Goal: Task Accomplishment & Management: Complete application form

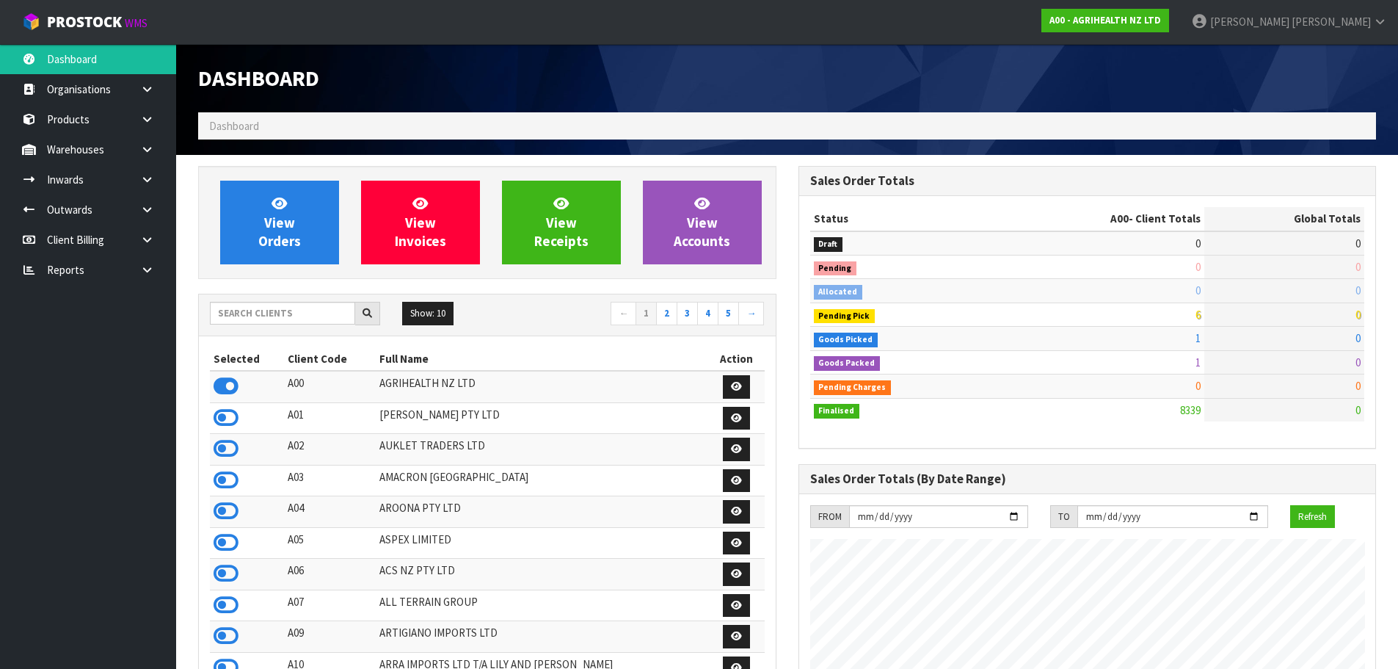
scroll to position [1112, 600]
click at [222, 315] on input "text" at bounding box center [282, 313] width 145 height 23
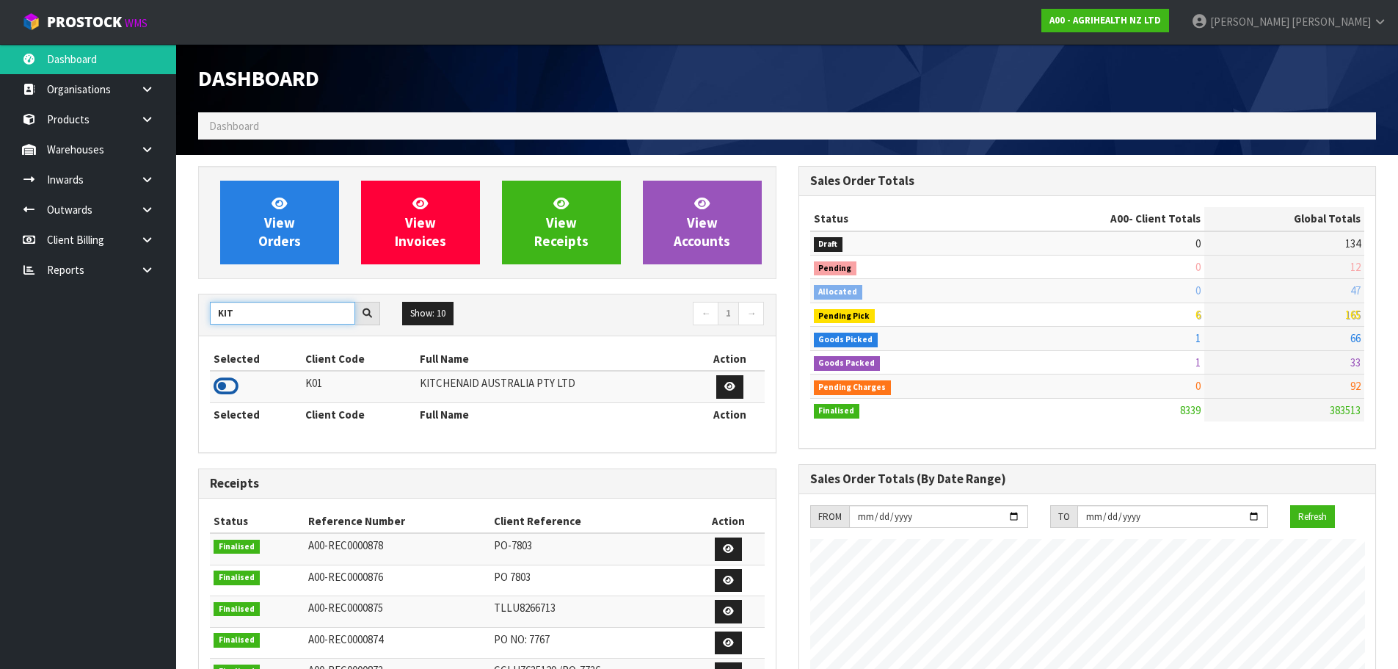
type input "KIT"
click at [228, 382] on icon at bounding box center [226, 386] width 25 height 22
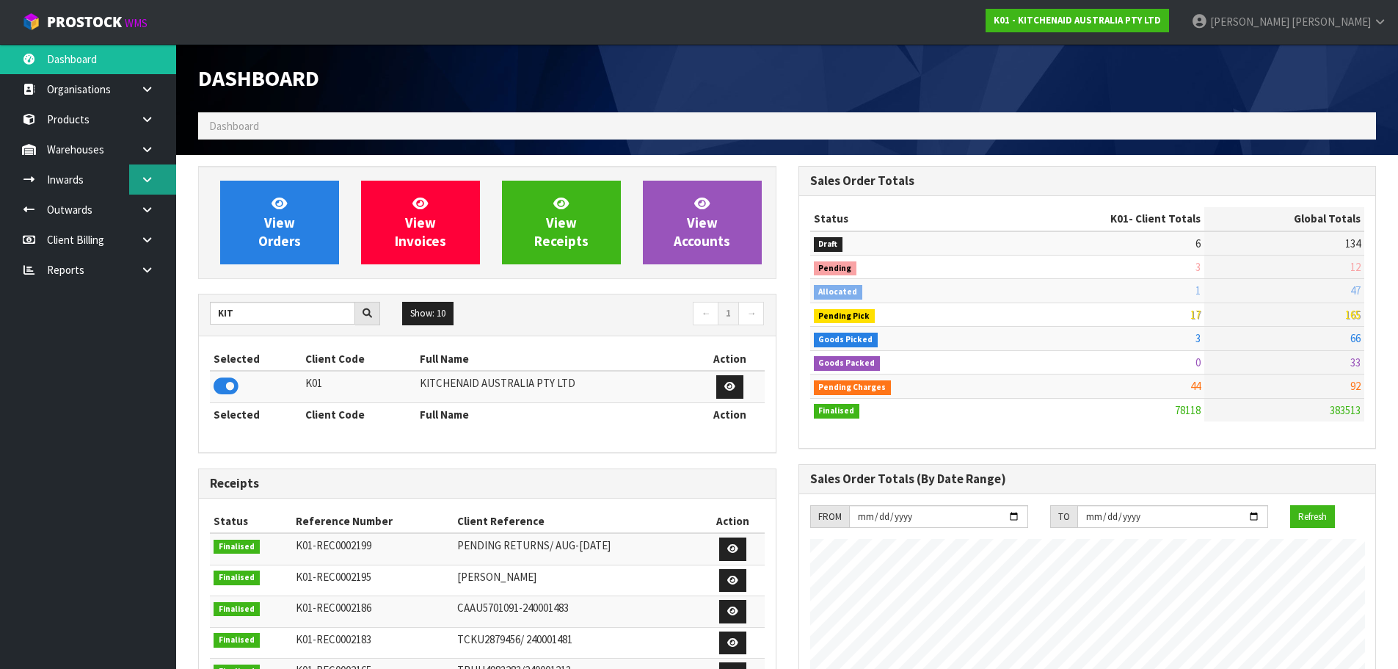
click at [150, 184] on icon at bounding box center [147, 179] width 14 height 11
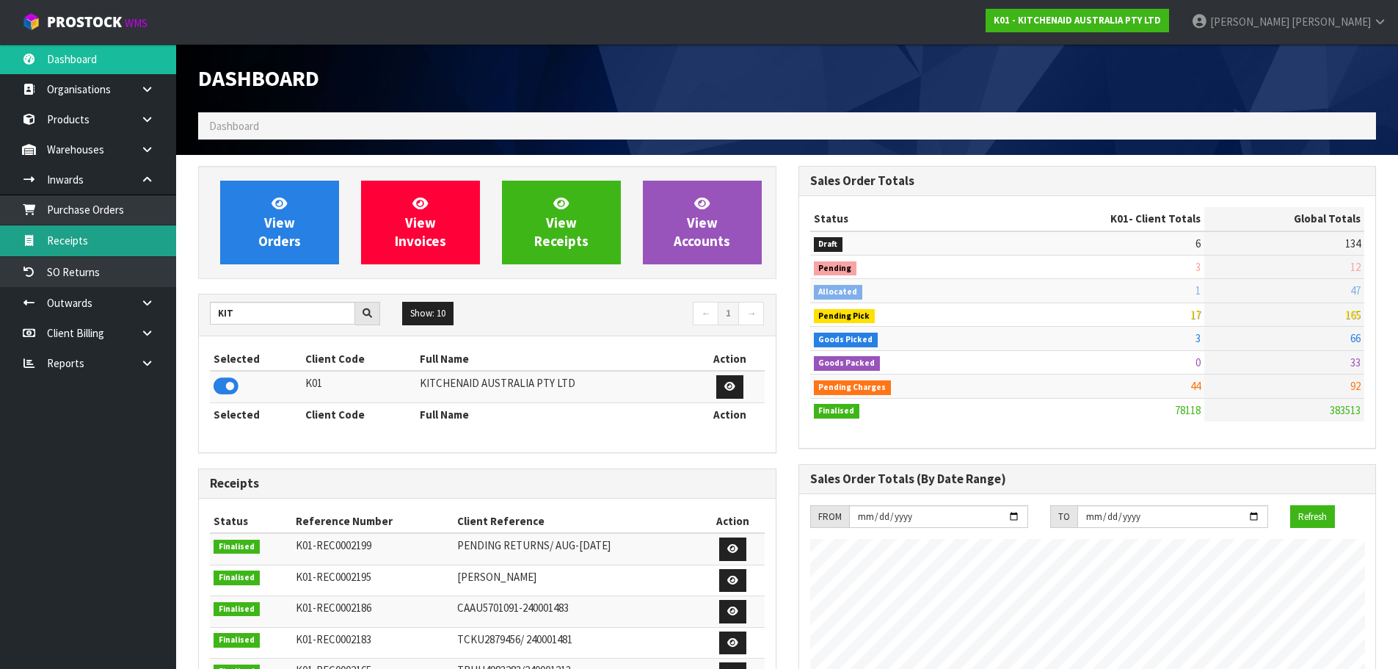
click at [142, 239] on link "Receipts" at bounding box center [88, 240] width 176 height 30
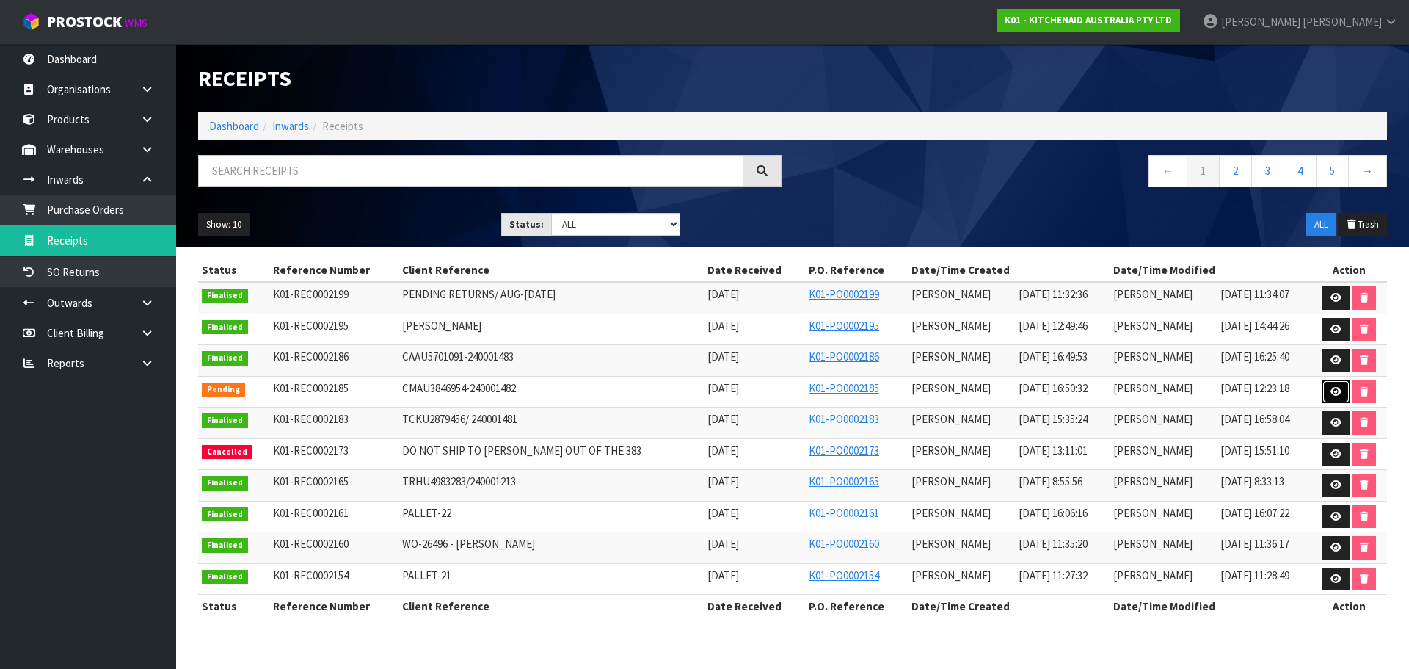
click at [1327, 391] on link at bounding box center [1336, 391] width 27 height 23
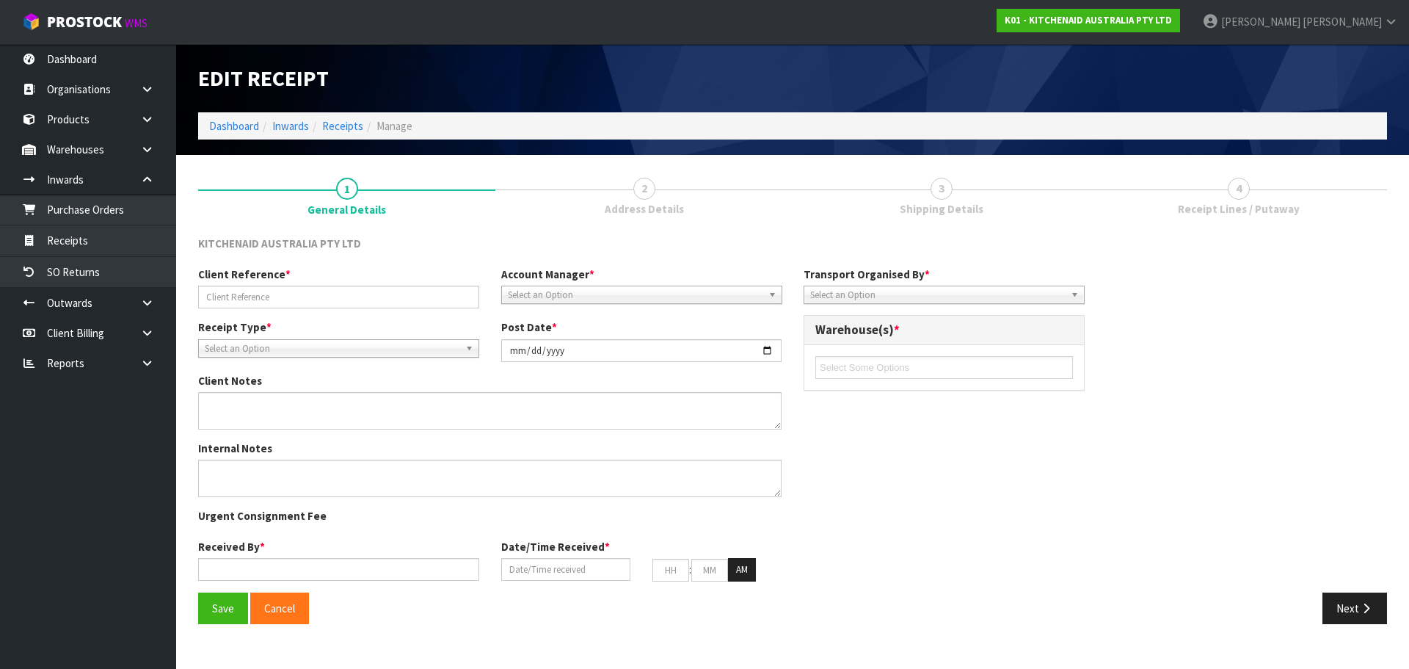
type input "CMAU3846954-240001482"
type input "[DATE]"
type input "[PERSON_NAME]"
type input "[DATE]"
type input "04"
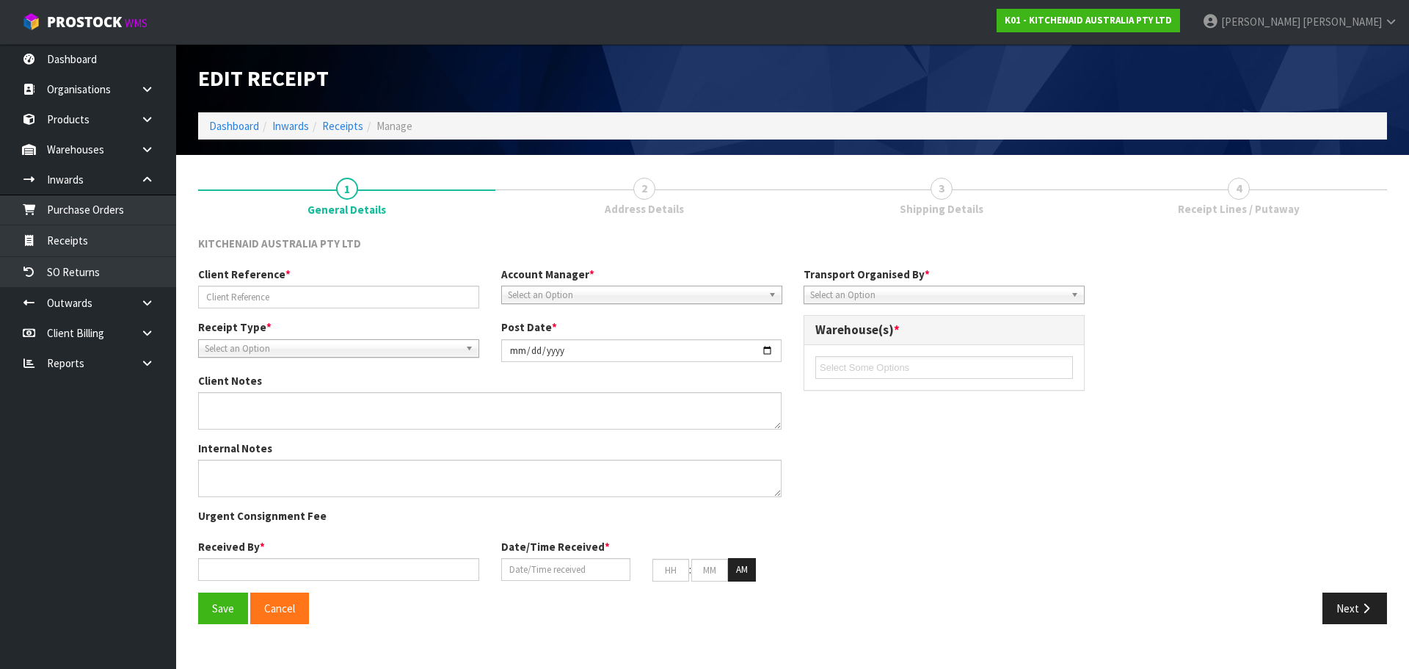
type input "50"
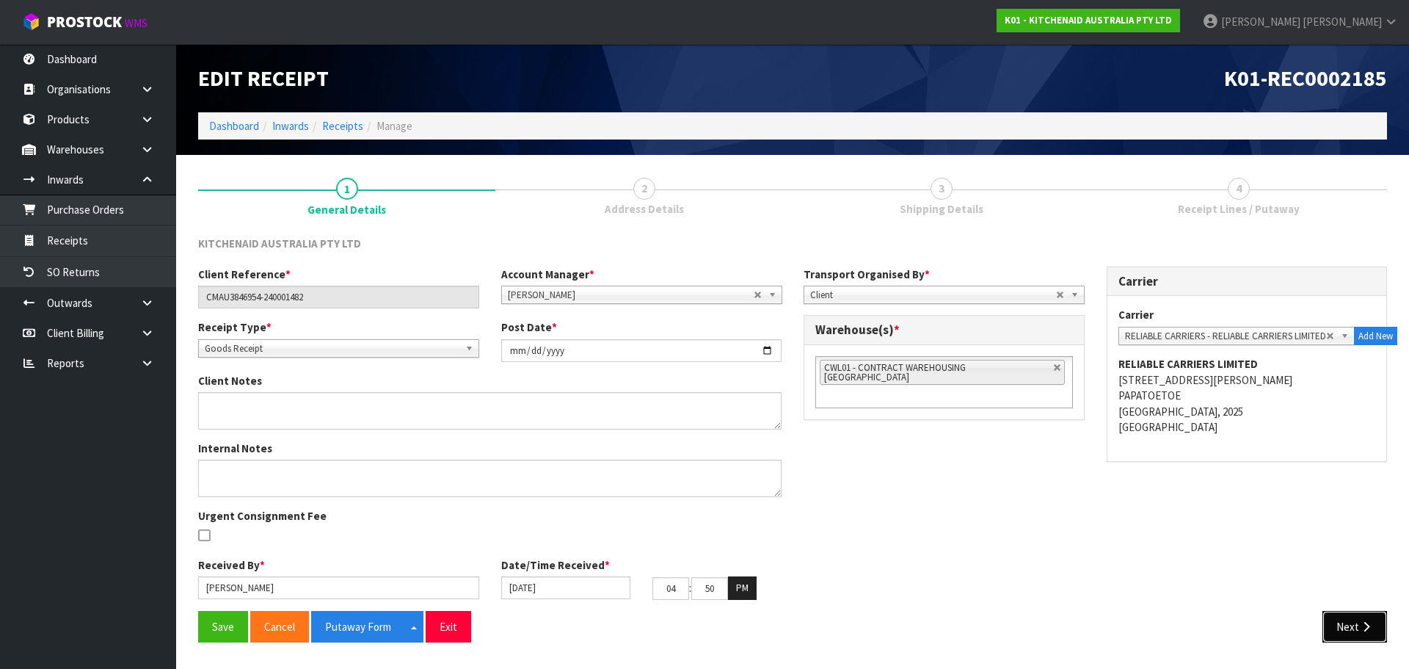
click at [1344, 622] on button "Next" at bounding box center [1355, 627] width 65 height 32
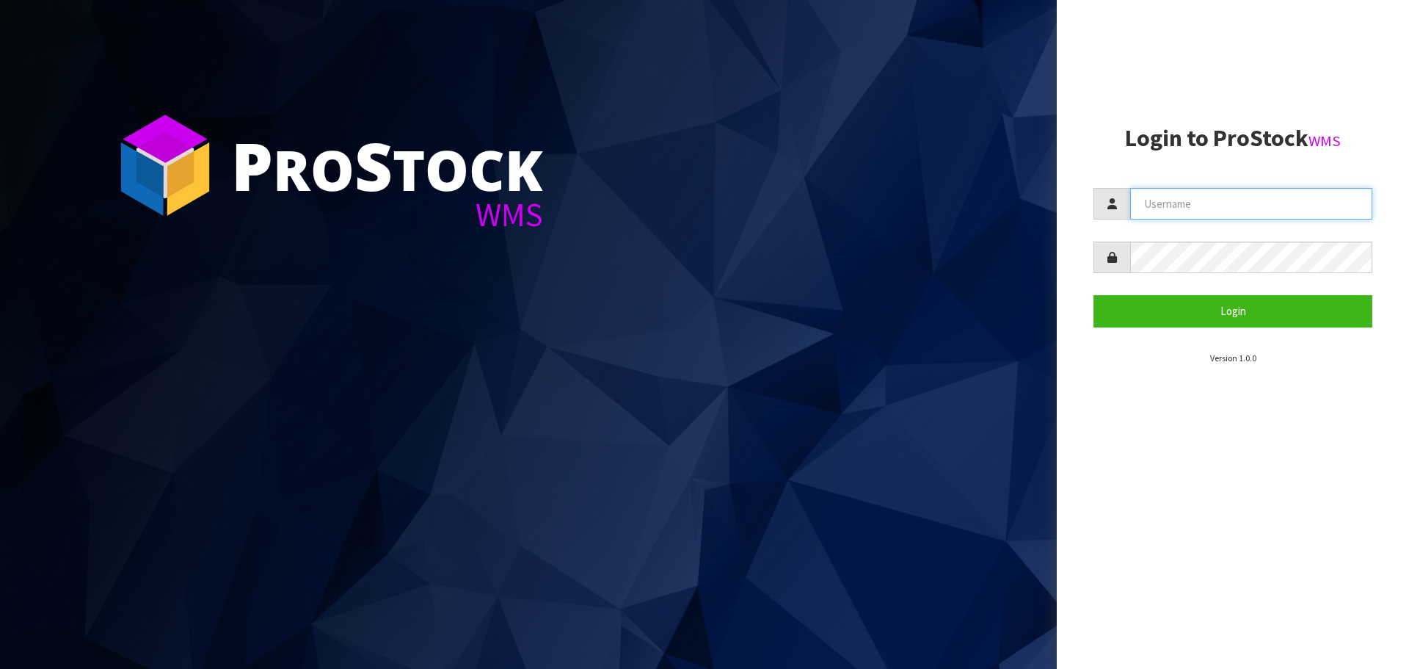
type input "[PERSON_NAME]"
click at [1206, 208] on input "KARLENE" at bounding box center [1251, 204] width 242 height 32
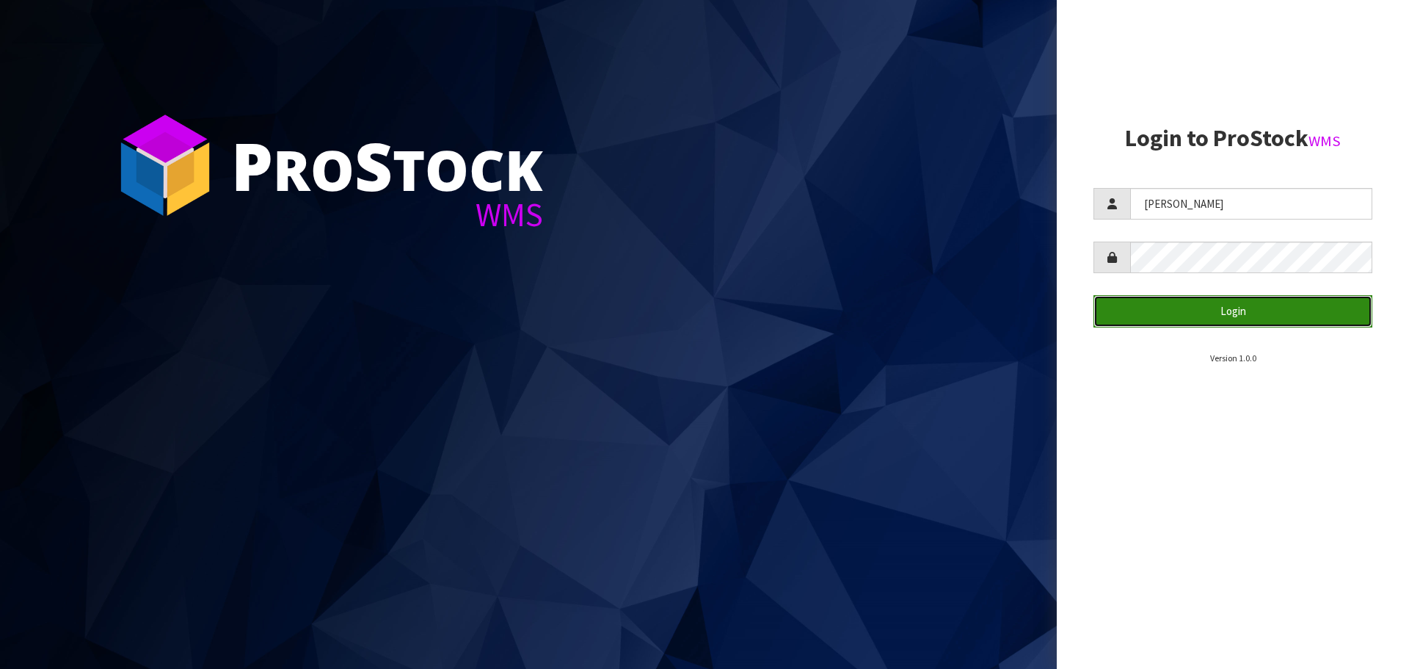
click at [1241, 313] on button "Login" at bounding box center [1233, 311] width 279 height 32
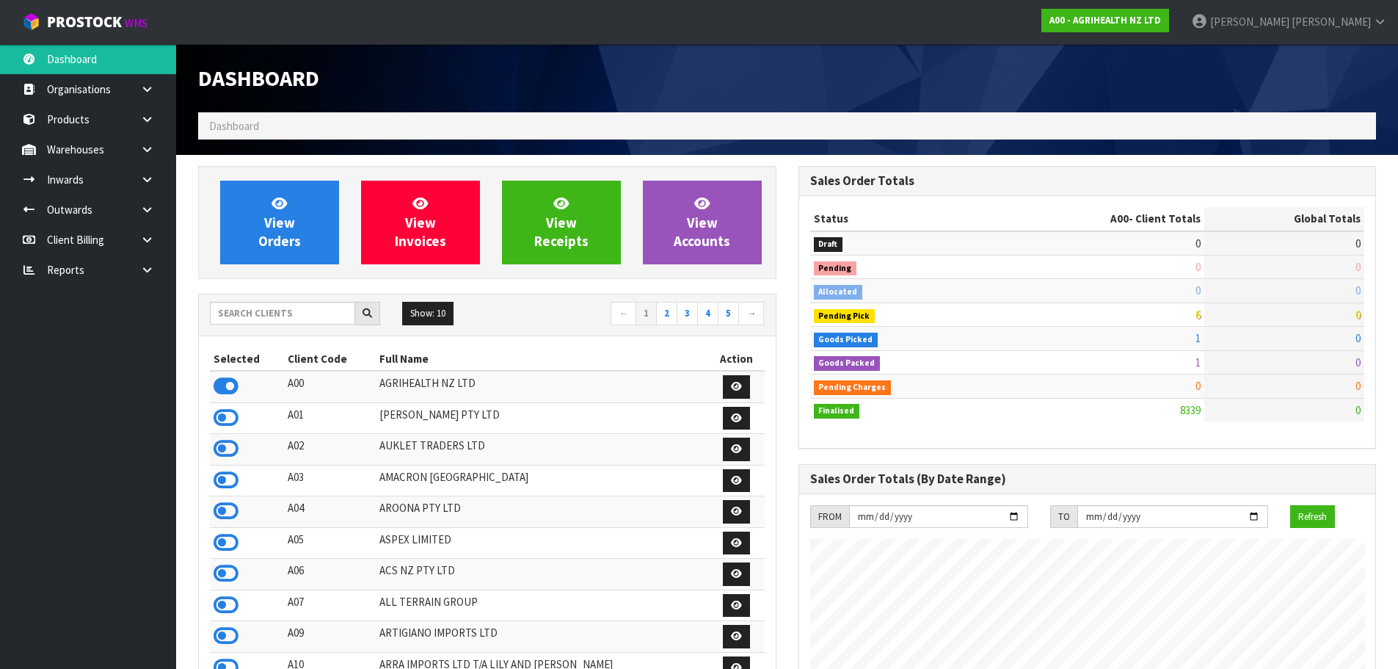
scroll to position [1112, 600]
drag, startPoint x: 302, startPoint y: 315, endPoint x: 309, endPoint y: 318, distance: 7.9
click at [303, 315] on input "text" at bounding box center [282, 313] width 145 height 23
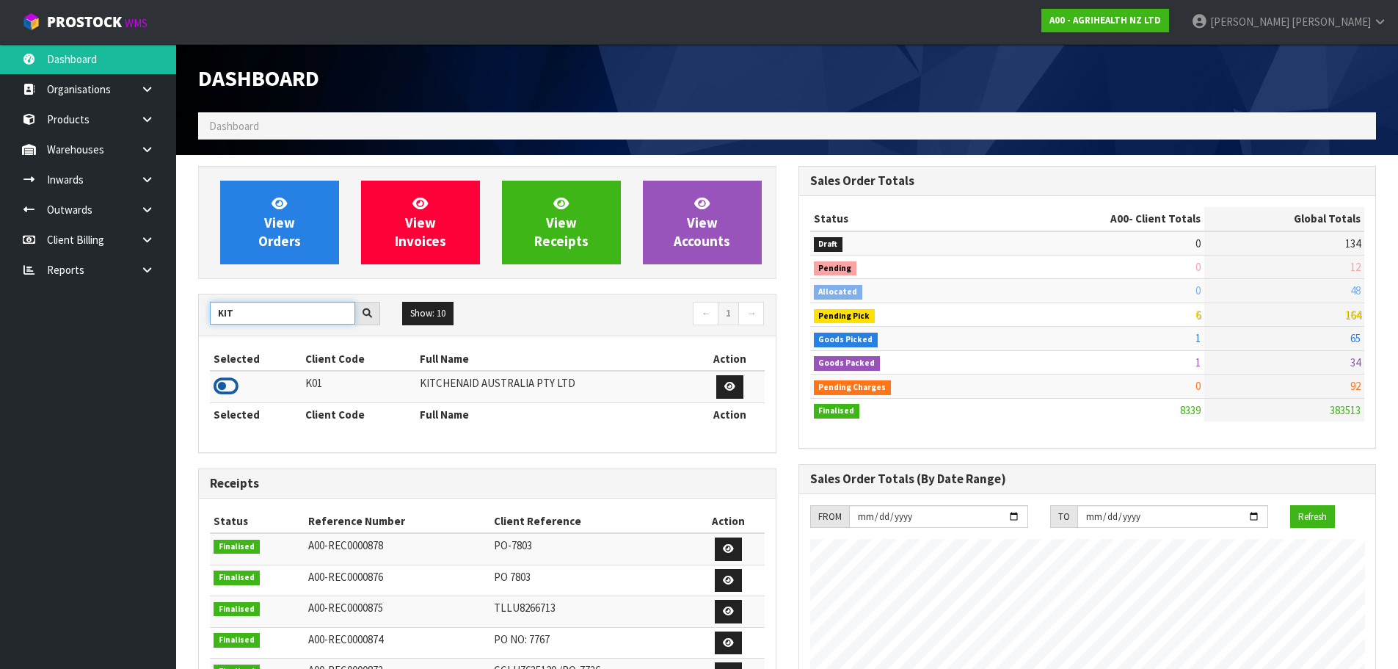
type input "KIT"
click at [228, 388] on icon at bounding box center [226, 386] width 25 height 22
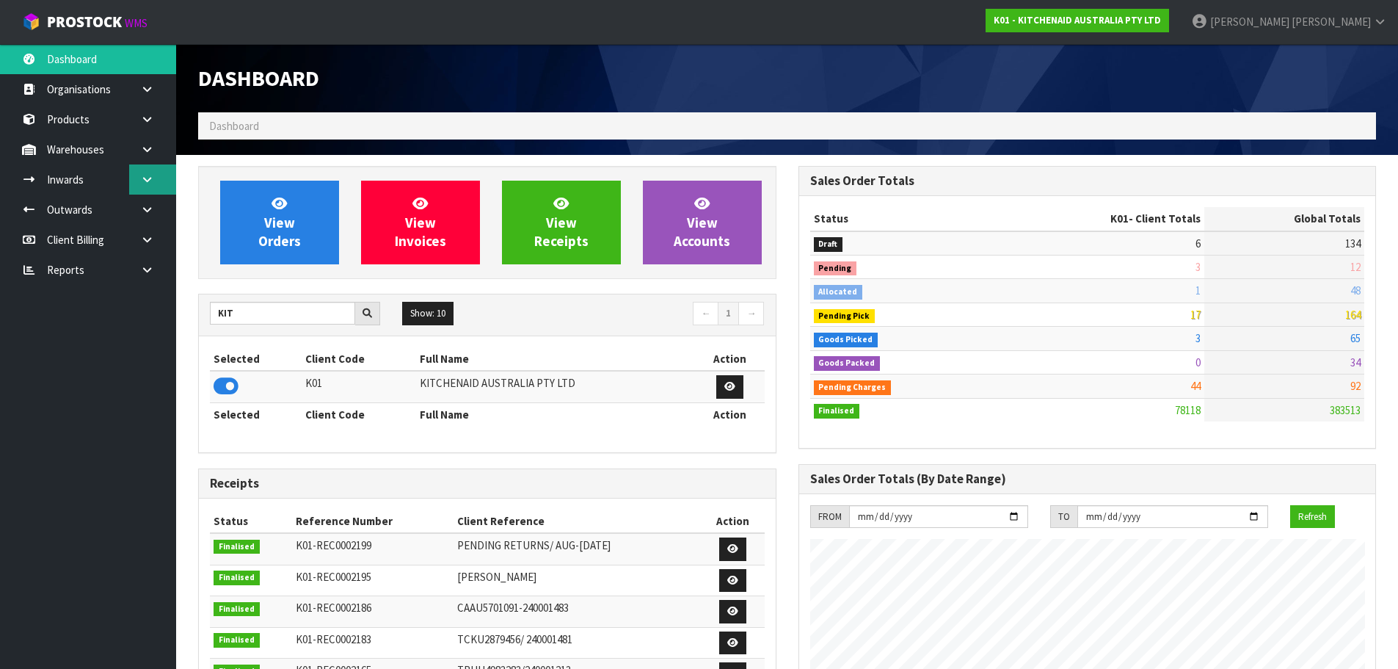
click at [155, 185] on link at bounding box center [152, 179] width 47 height 30
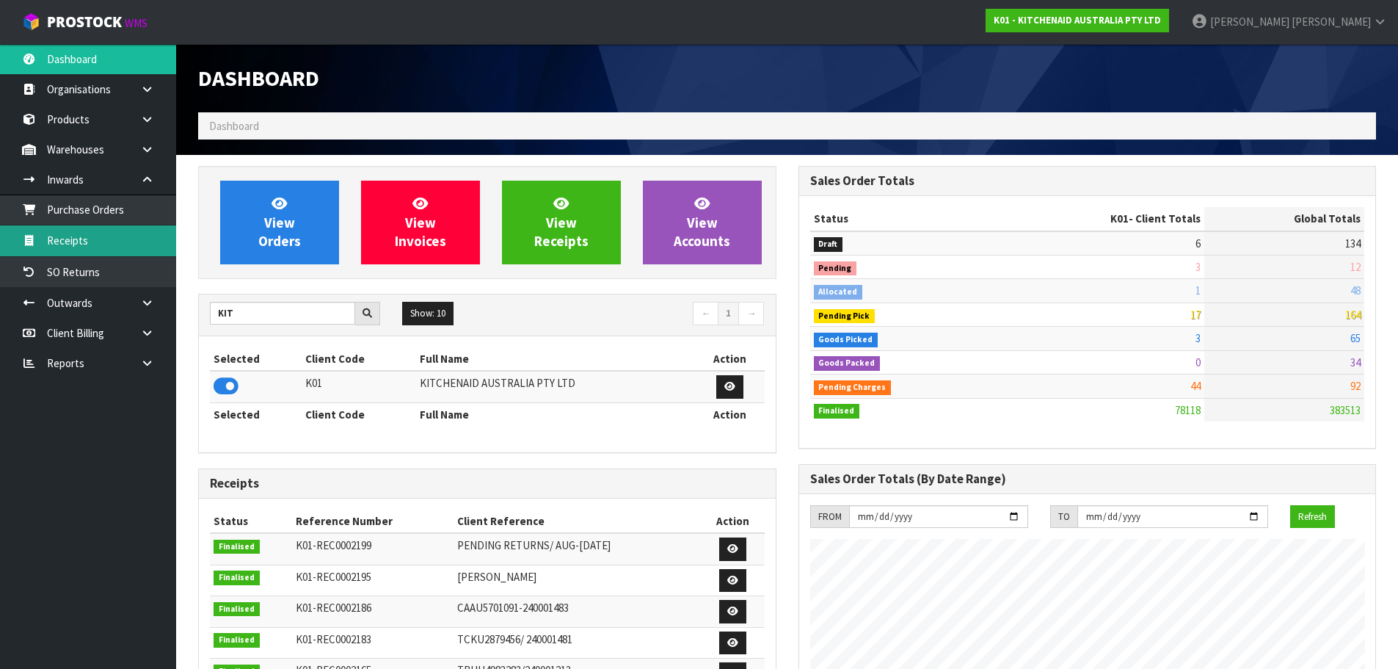
click at [107, 237] on link "Receipts" at bounding box center [88, 240] width 176 height 30
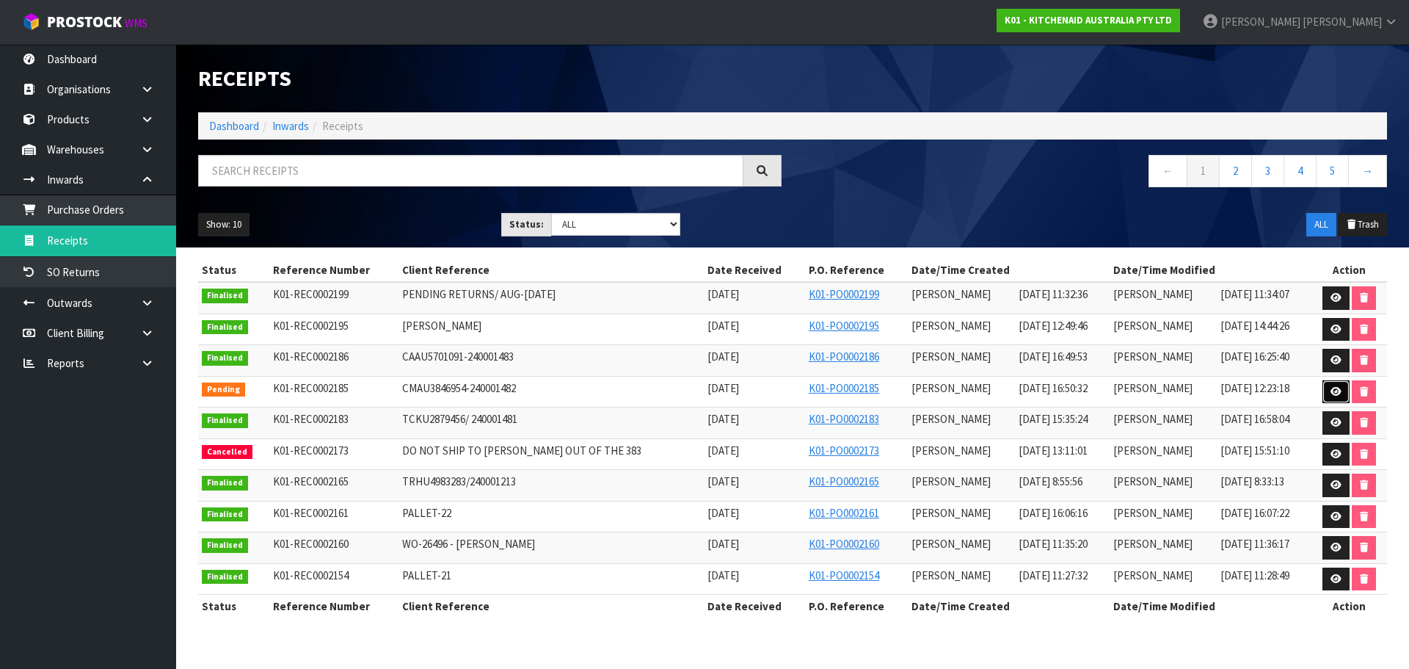
click at [1328, 391] on link at bounding box center [1336, 391] width 27 height 23
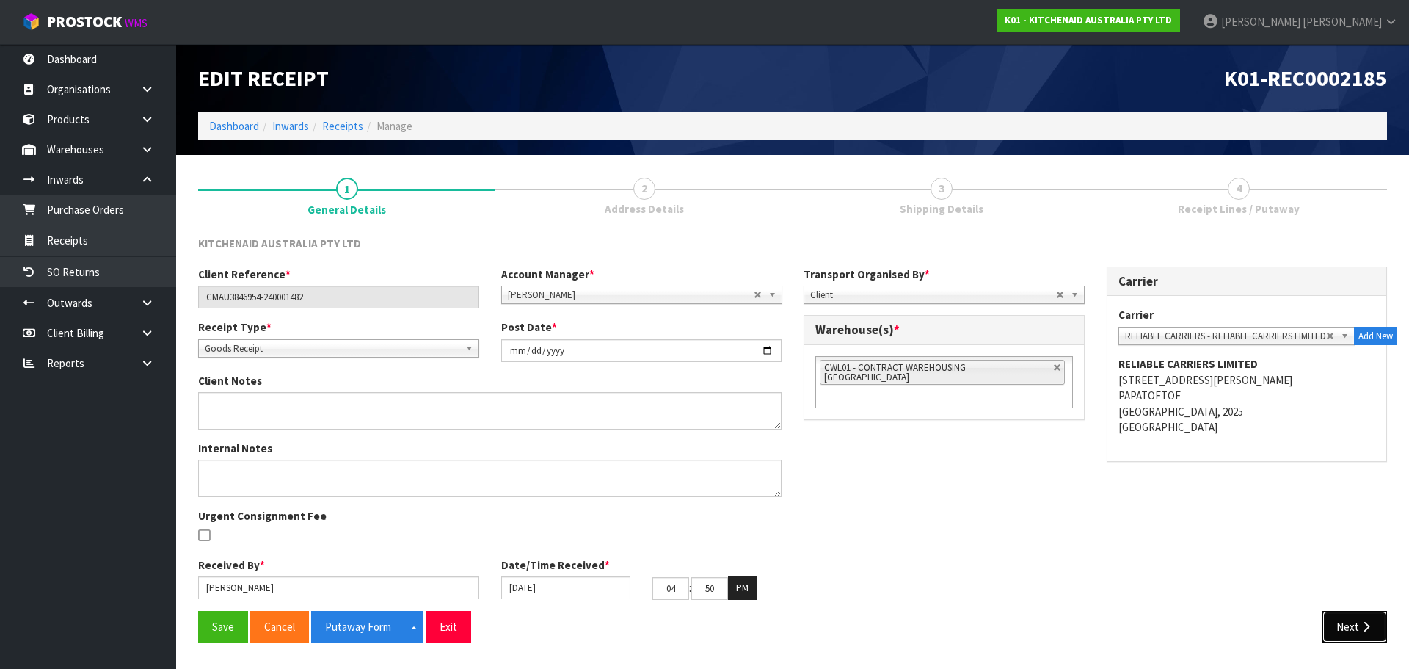
click at [1338, 618] on button "Next" at bounding box center [1355, 627] width 65 height 32
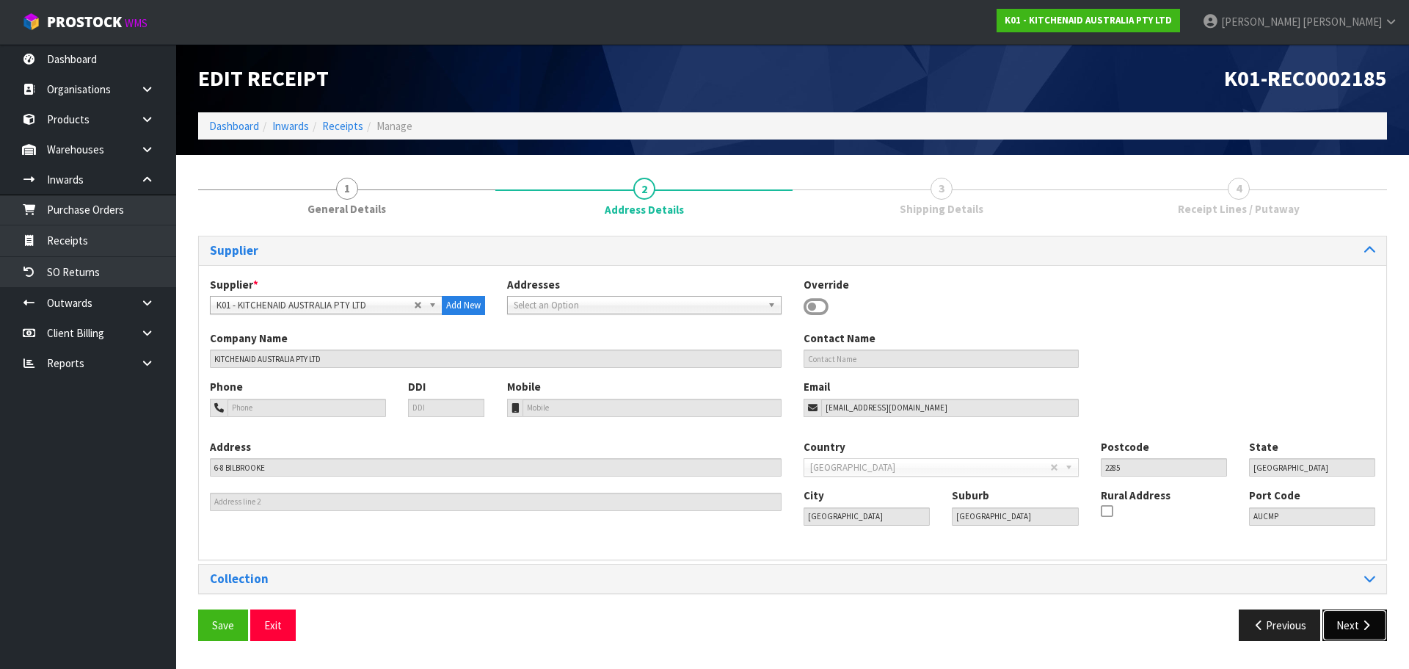
click at [1349, 622] on button "Next" at bounding box center [1355, 625] width 65 height 32
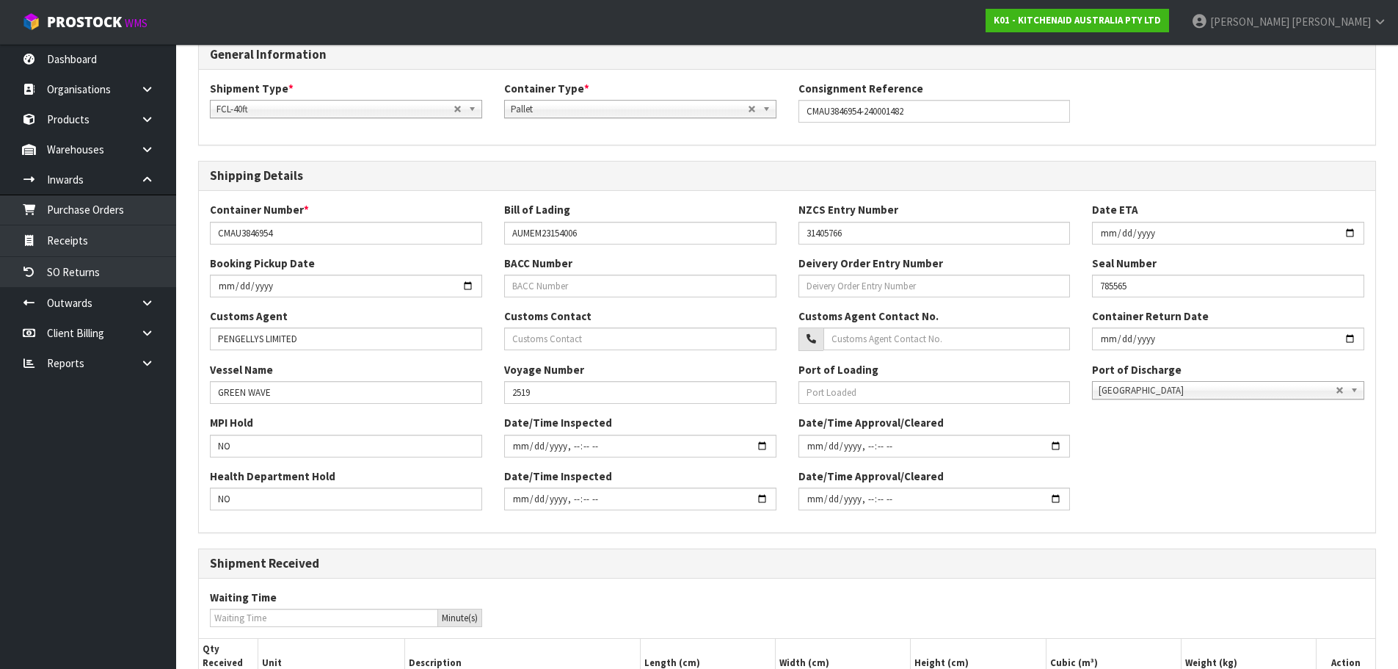
scroll to position [352, 0]
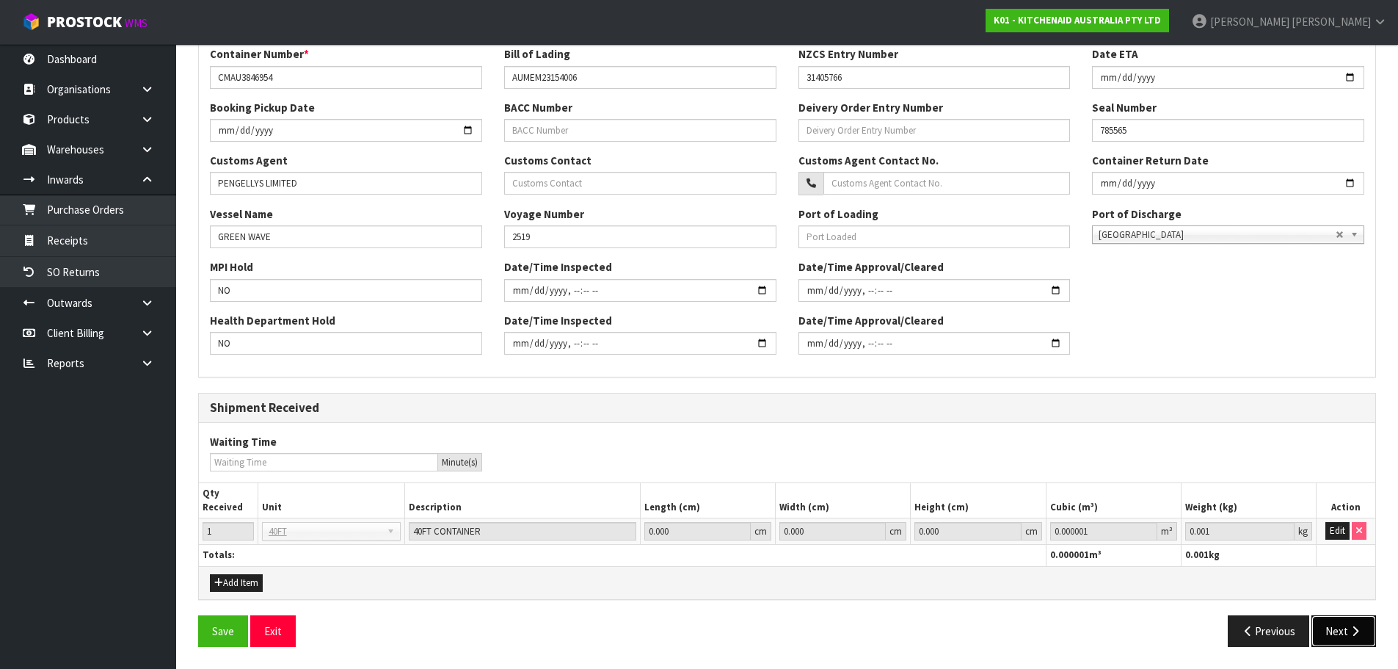
click at [1348, 627] on button "Next" at bounding box center [1344, 631] width 65 height 32
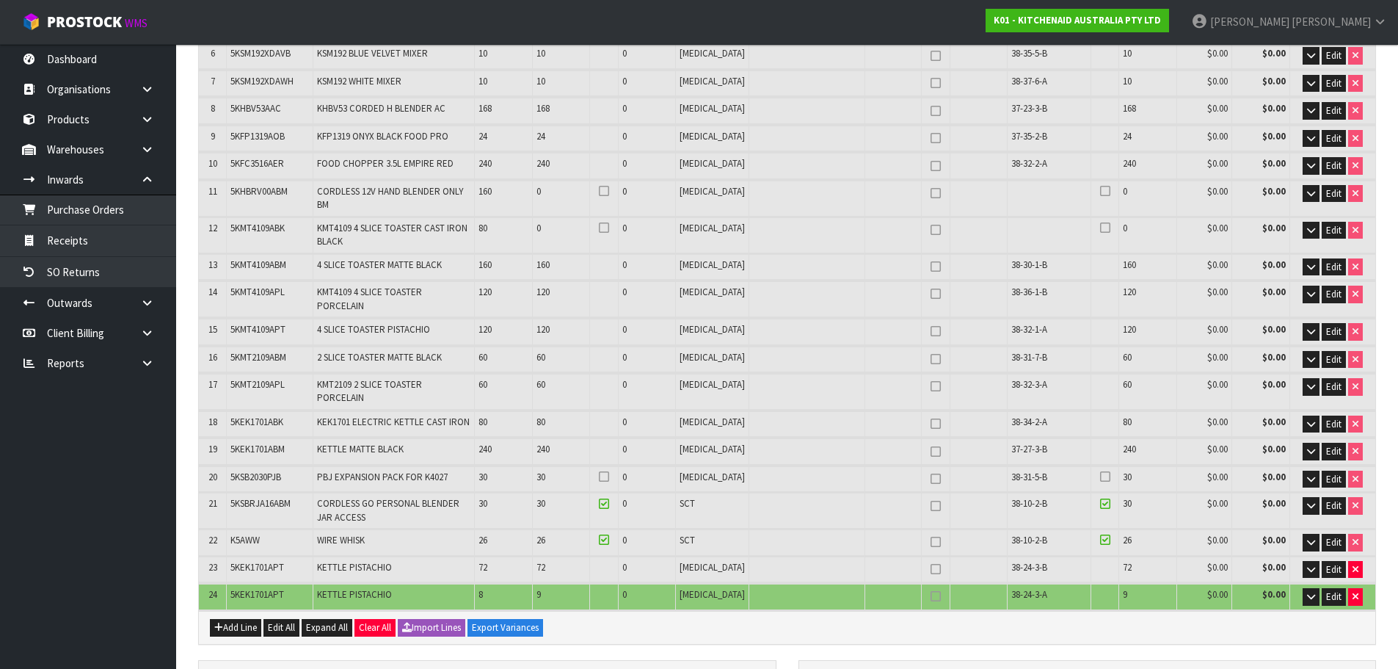
scroll to position [384, 0]
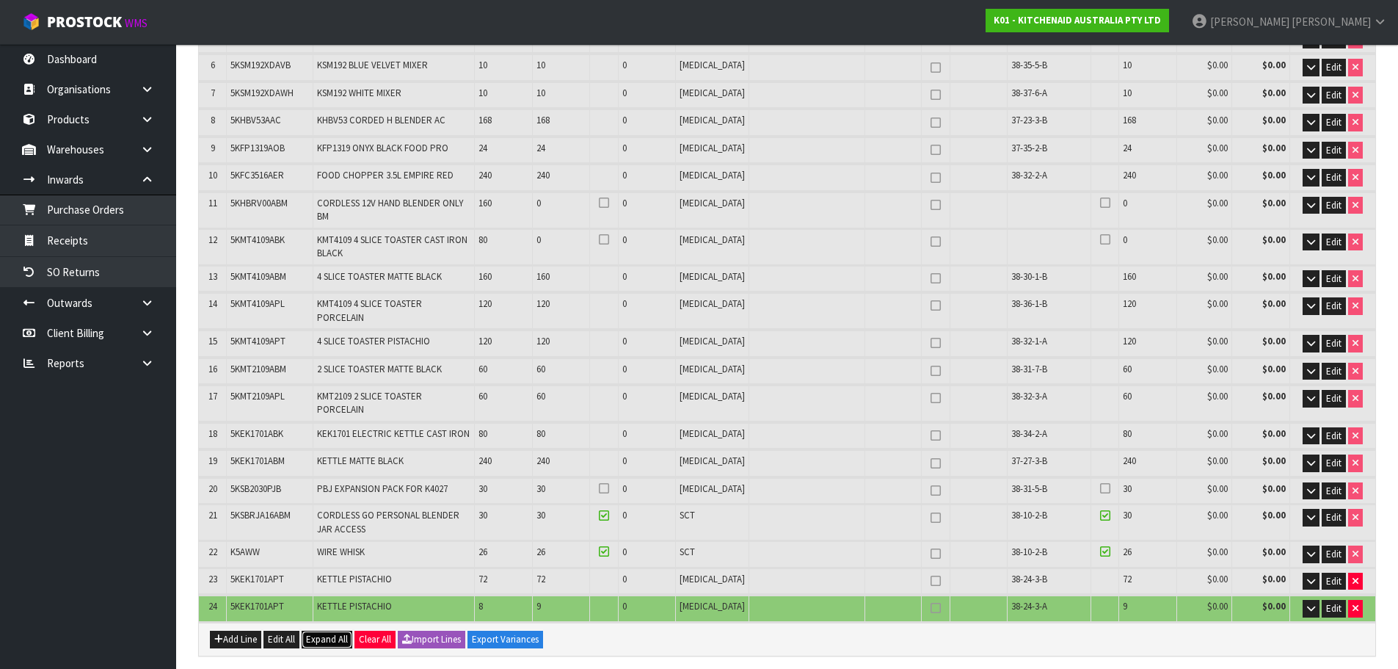
click at [335, 633] on span "Expand All" at bounding box center [327, 639] width 42 height 12
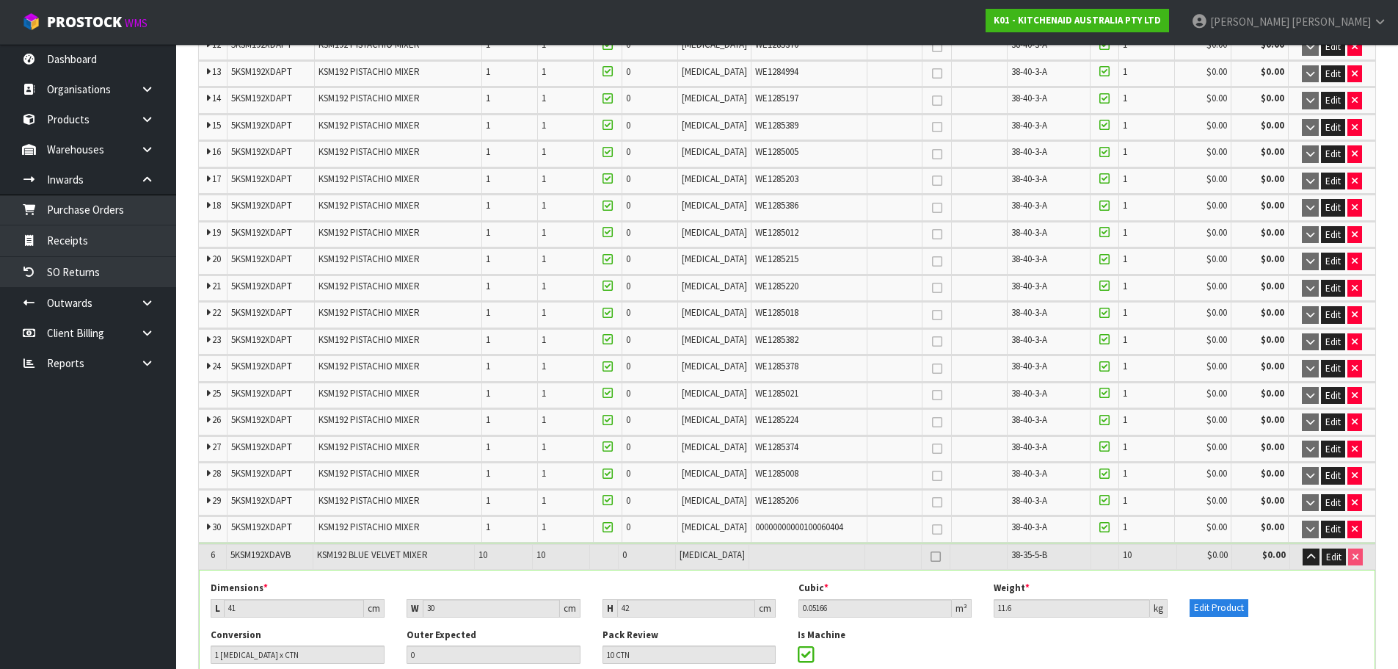
scroll to position [4765, 0]
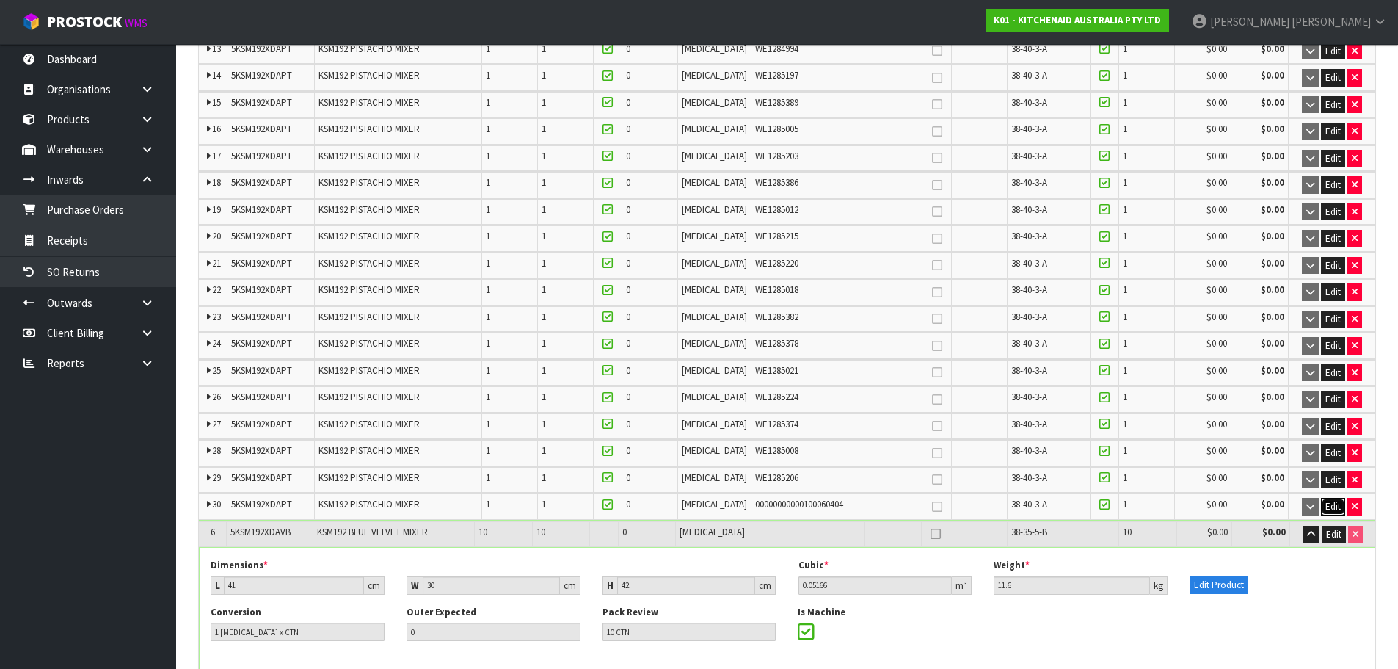
click at [1332, 509] on span "Edit" at bounding box center [1333, 506] width 15 height 12
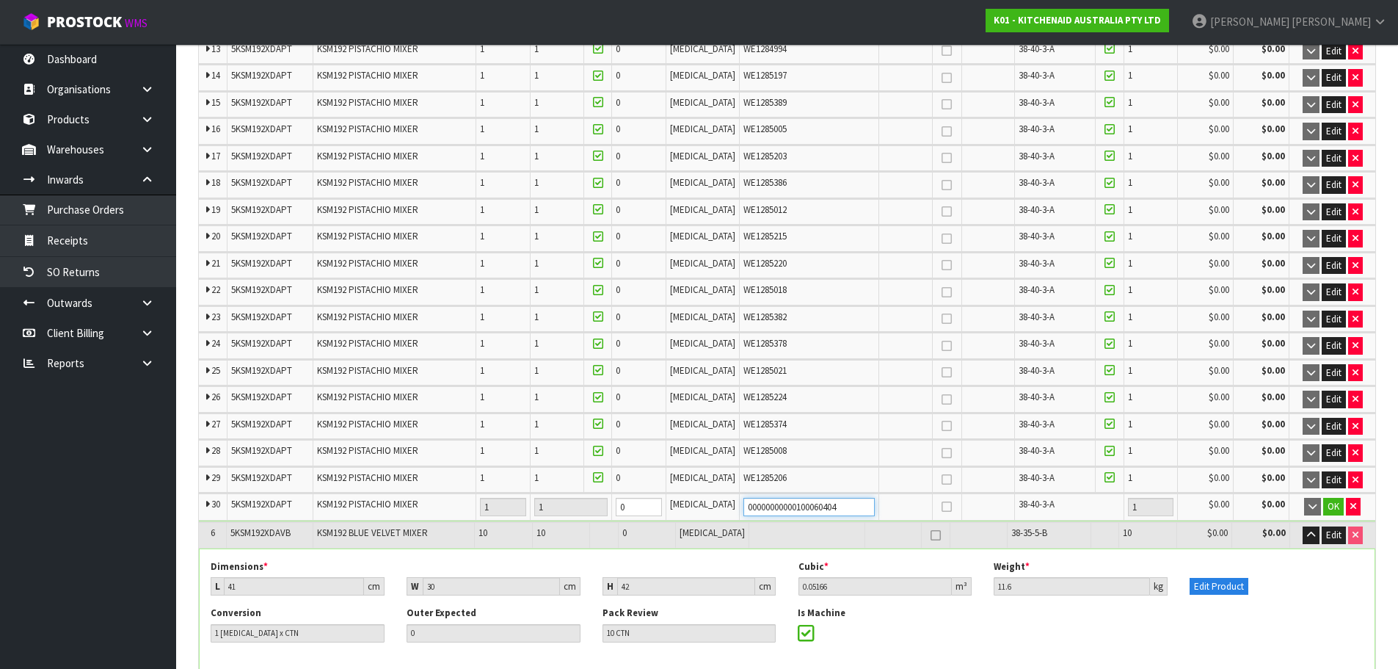
drag, startPoint x: 773, startPoint y: 509, endPoint x: 723, endPoint y: 511, distance: 50.0
click at [723, 511] on tr "30 5KSM192XDAPT KSM192 PISTACHIO MIXER 1 1 0 PCE 00000000000100060404 38-40-3-A…" at bounding box center [787, 506] width 1177 height 27
click at [1333, 508] on span "OK" at bounding box center [1334, 506] width 12 height 12
click at [1351, 507] on icon "button" at bounding box center [1354, 506] width 6 height 10
type input "30"
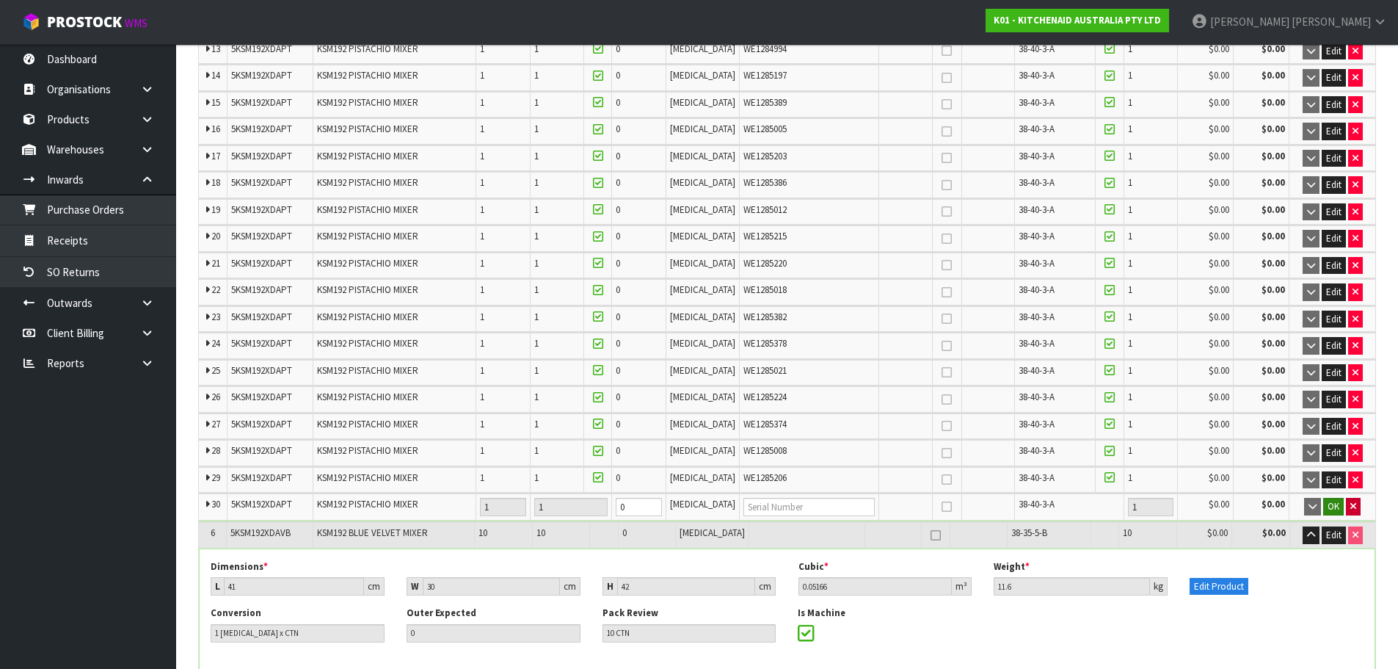
type input "29 CTN"
type input "882"
type input "1616"
type input "36.492527"
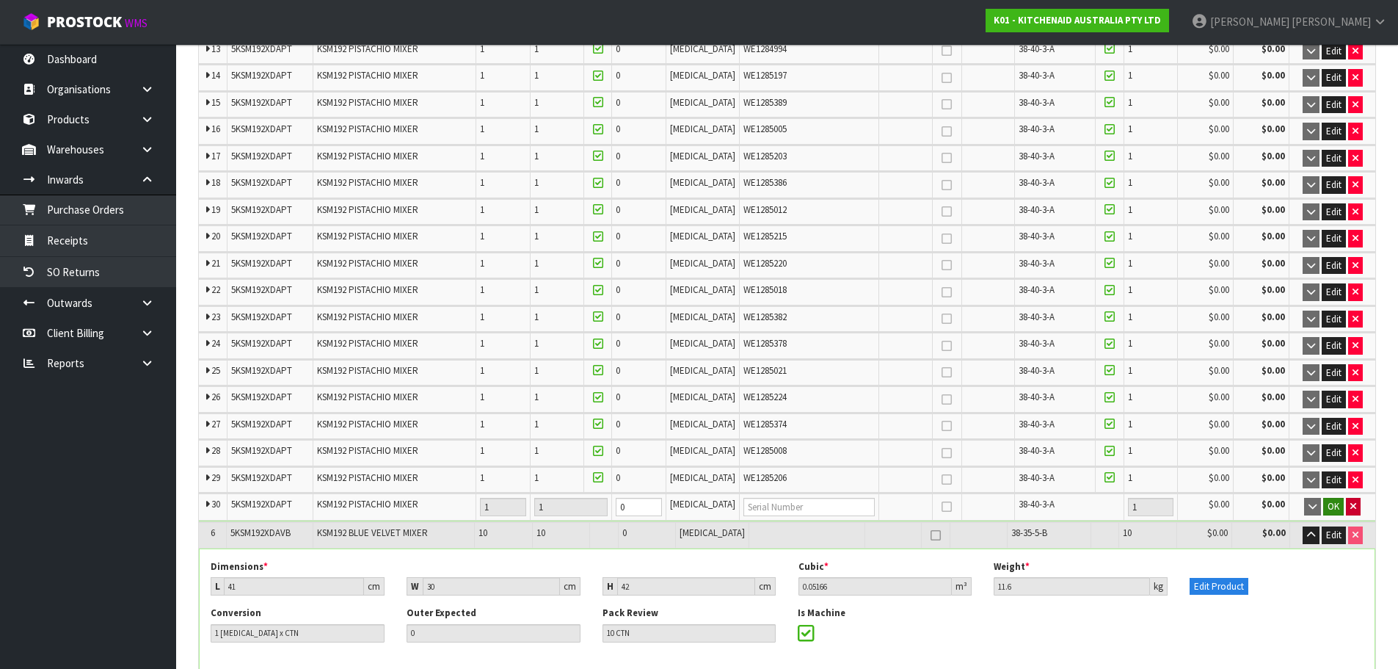
type input "6245.89"
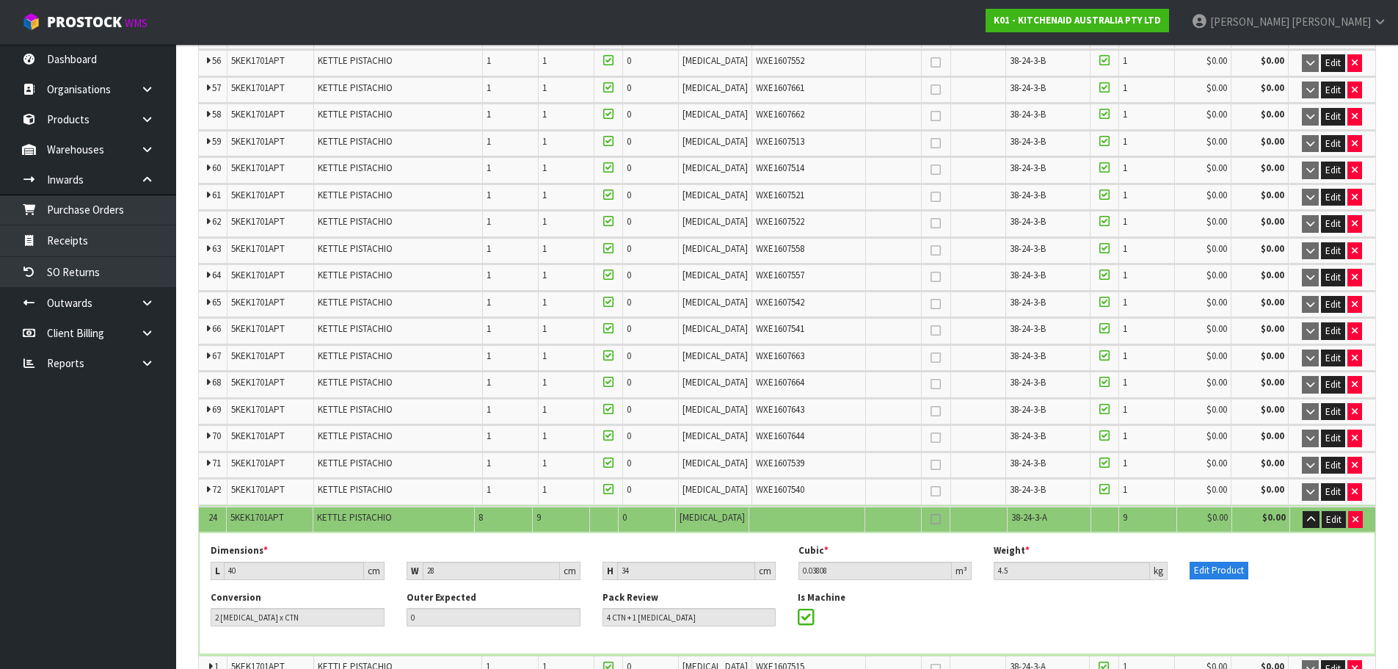
scroll to position [44942, 0]
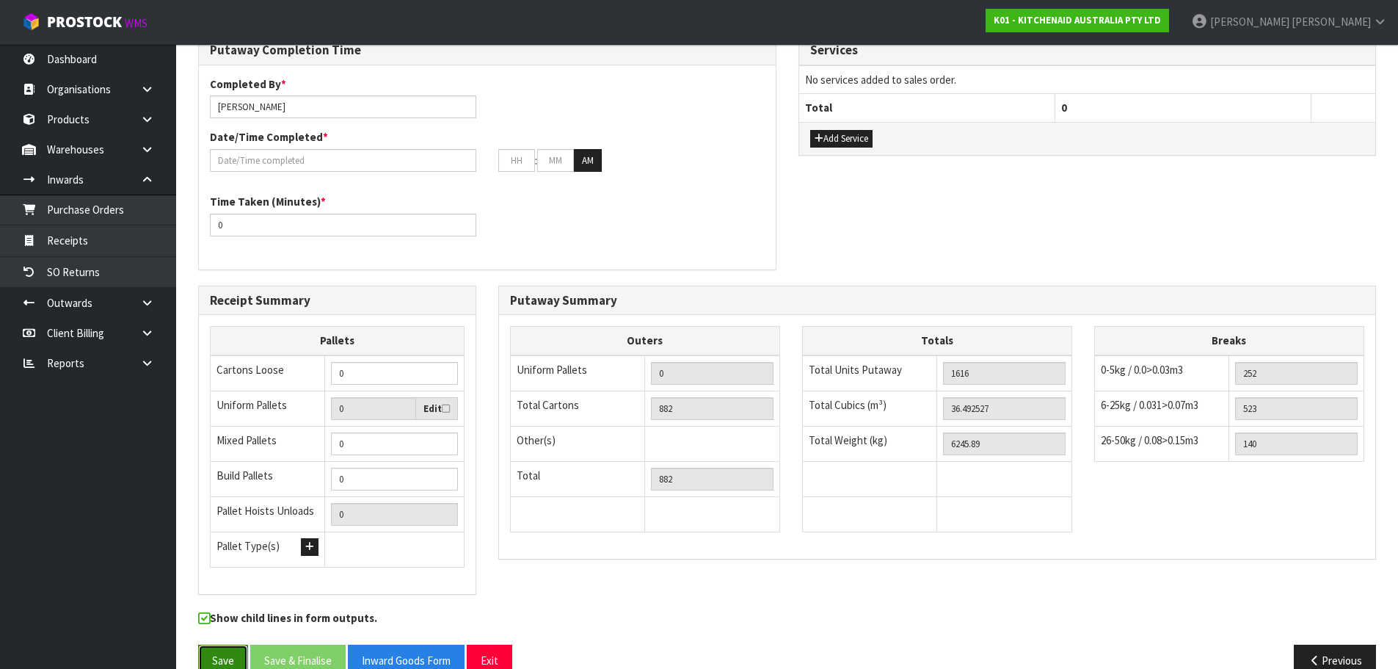
click at [231, 645] on button "Save" at bounding box center [223, 661] width 50 height 32
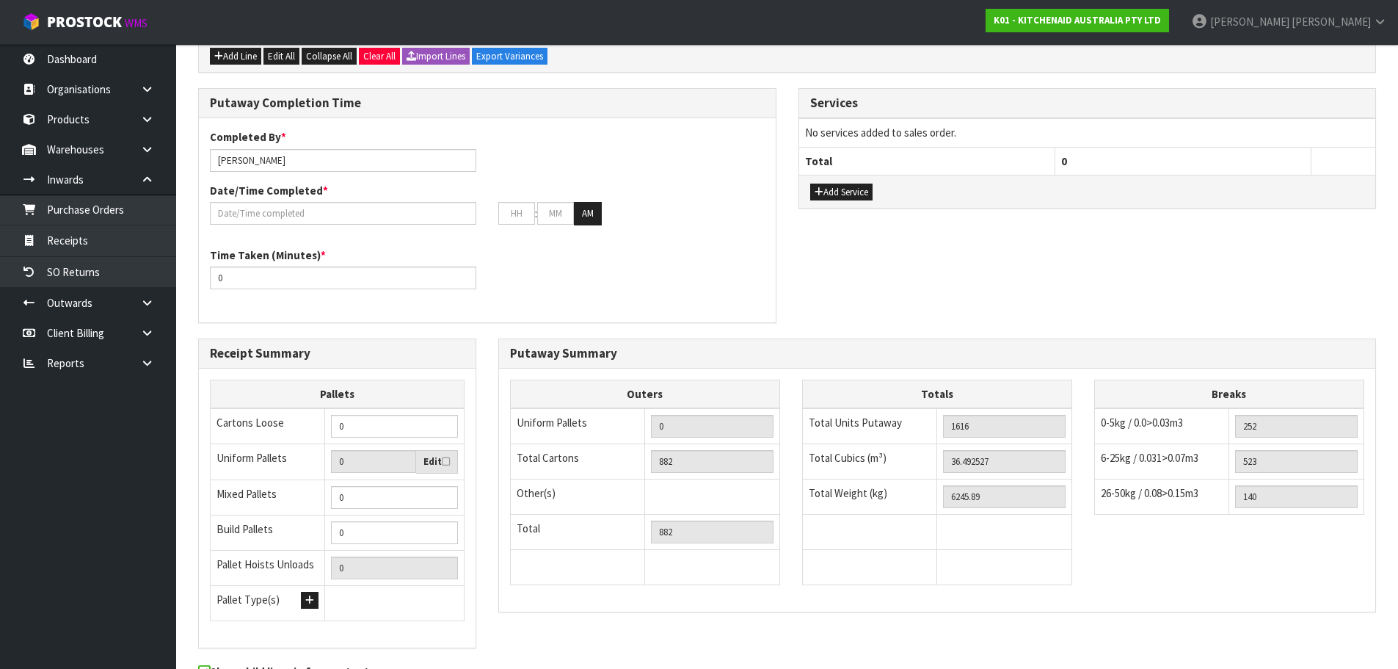
scroll to position [0, 0]
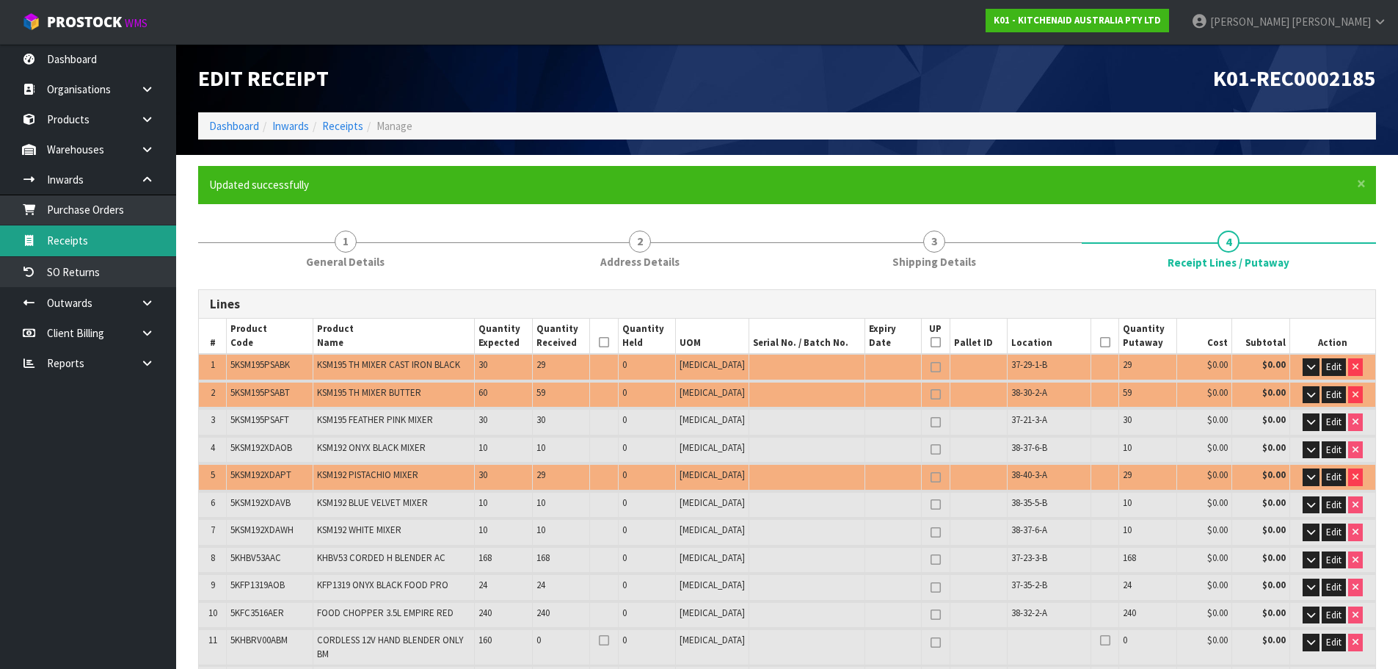
click at [74, 241] on link "Receipts" at bounding box center [88, 240] width 176 height 30
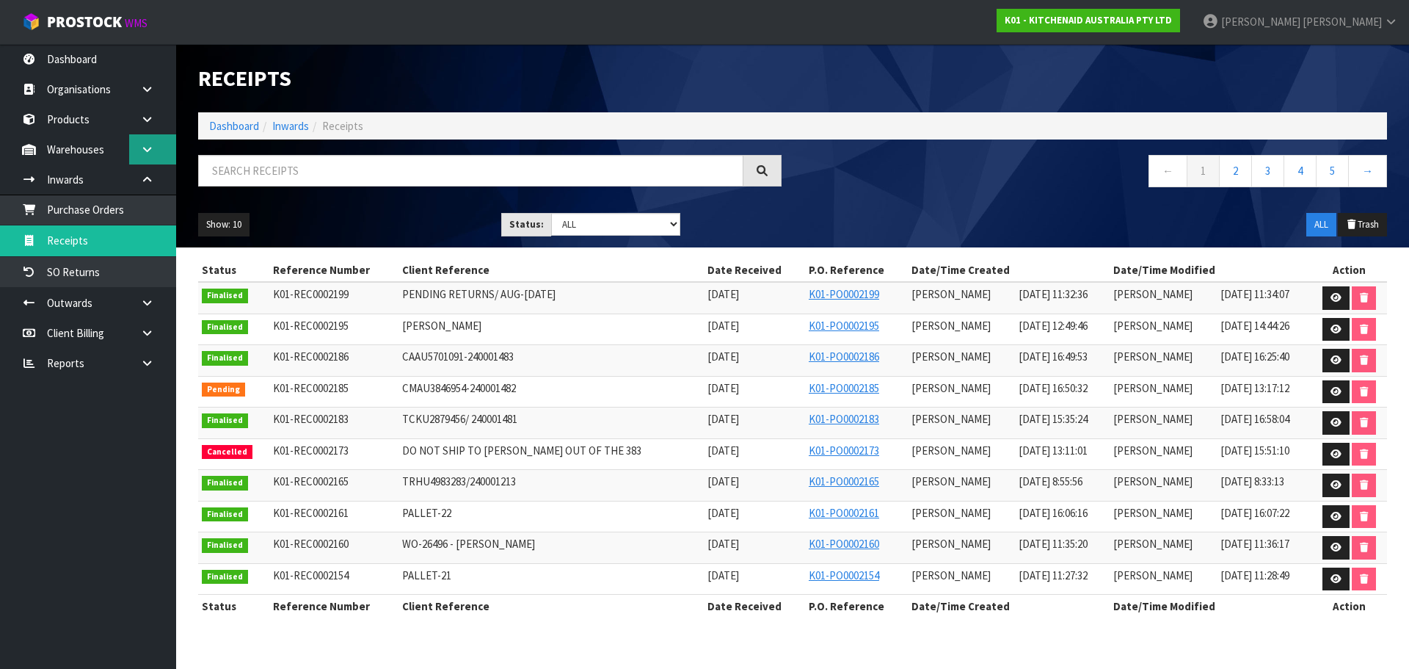
click at [136, 143] on link at bounding box center [152, 149] width 47 height 30
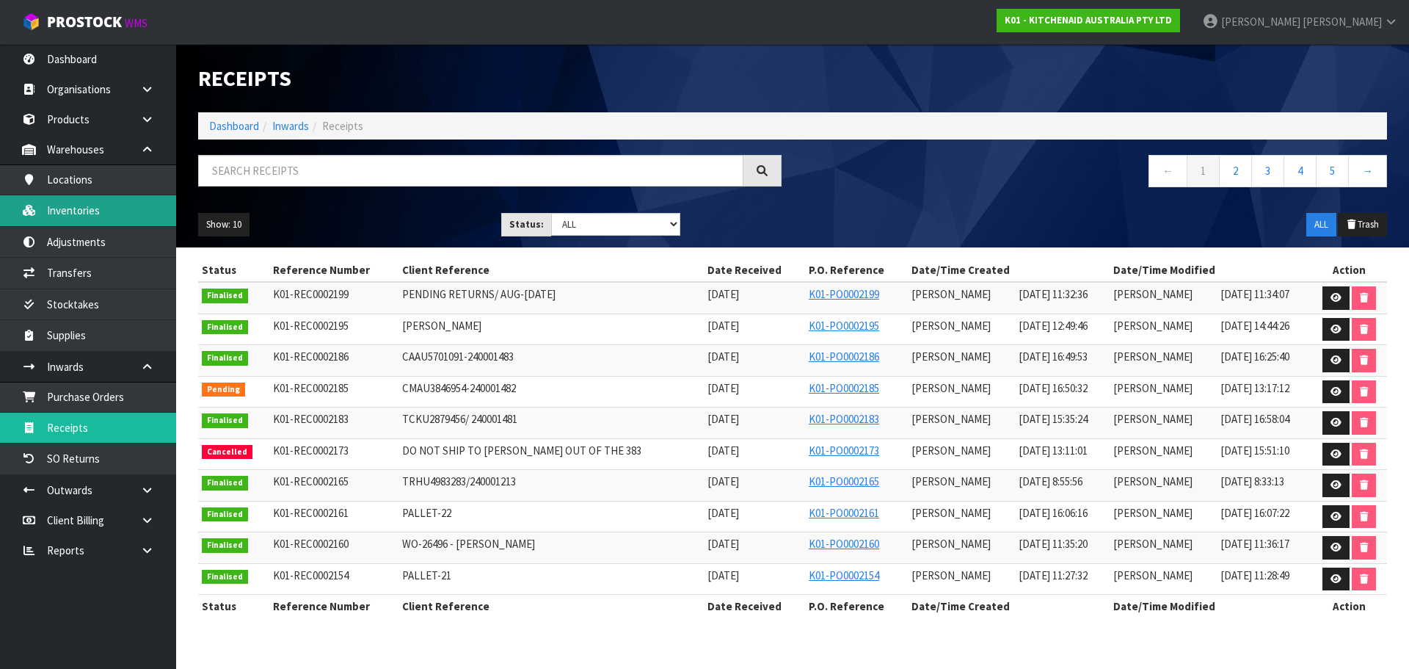
drag, startPoint x: 70, startPoint y: 206, endPoint x: 84, endPoint y: 210, distance: 13.7
click at [71, 206] on link "Inventories" at bounding box center [88, 210] width 176 height 30
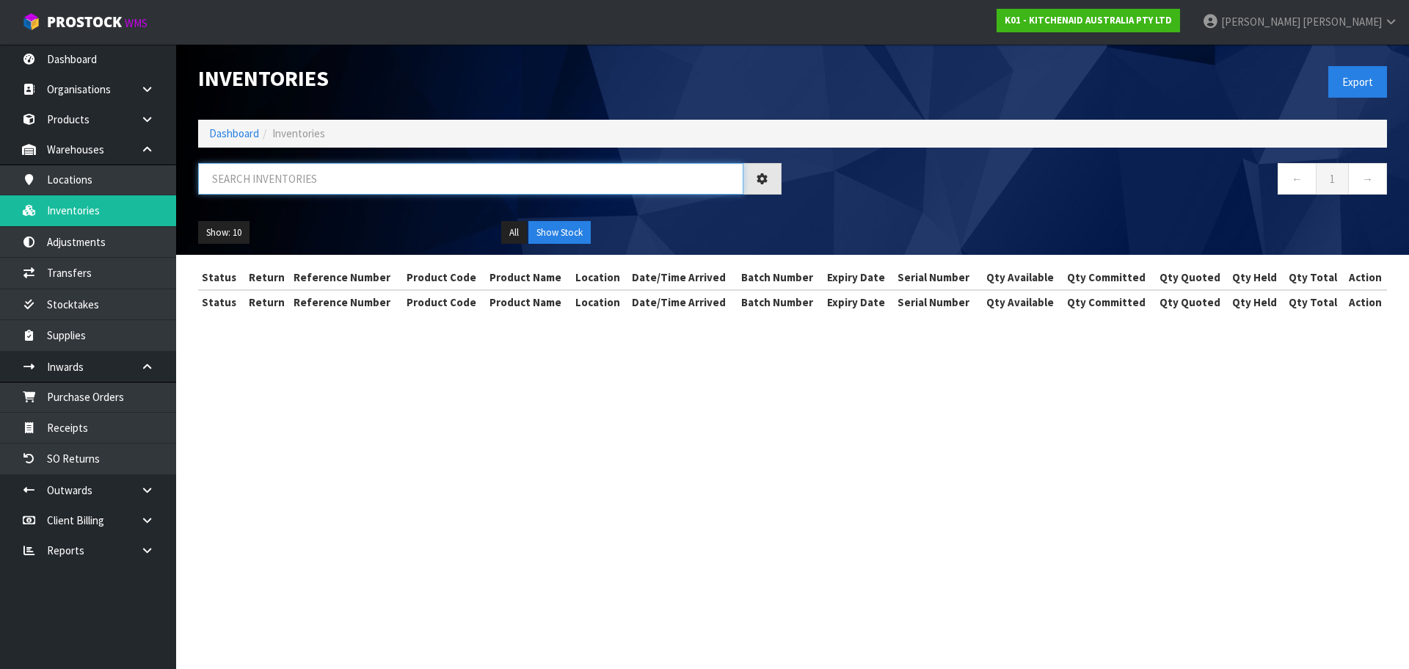
click at [238, 173] on input "text" at bounding box center [470, 179] width 545 height 32
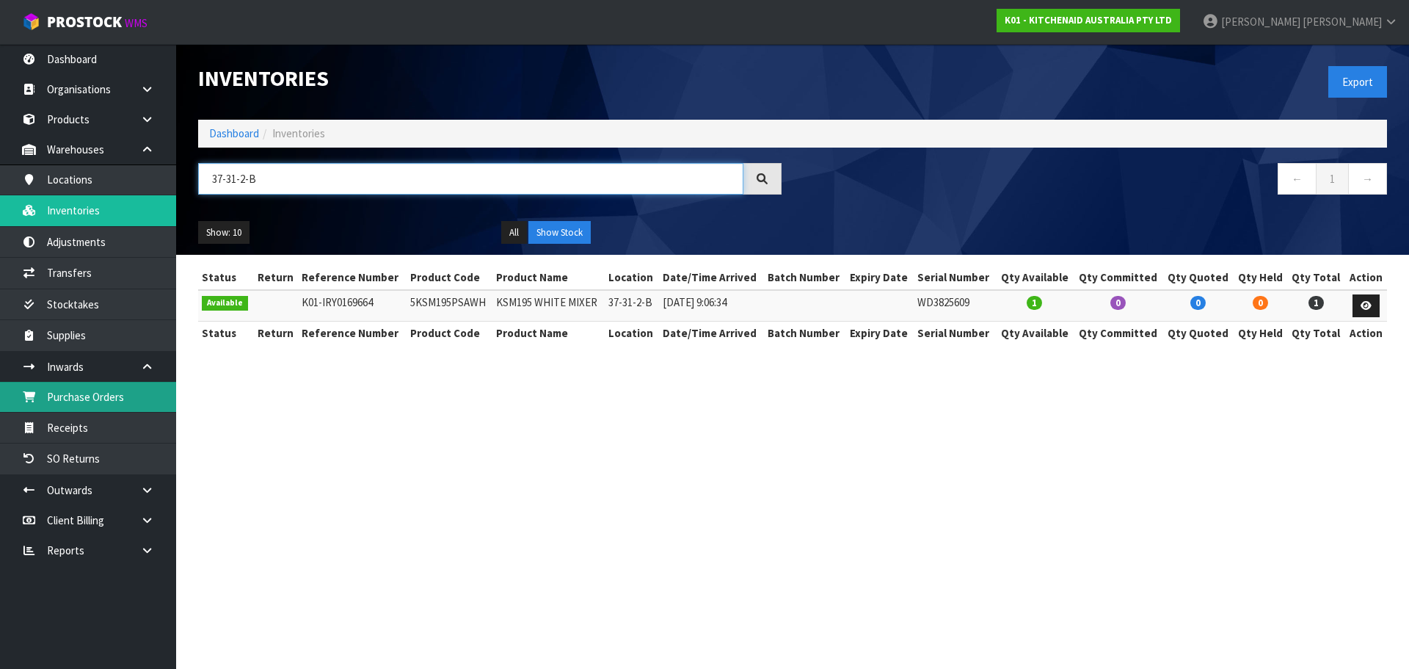
type input "37-31-2-B"
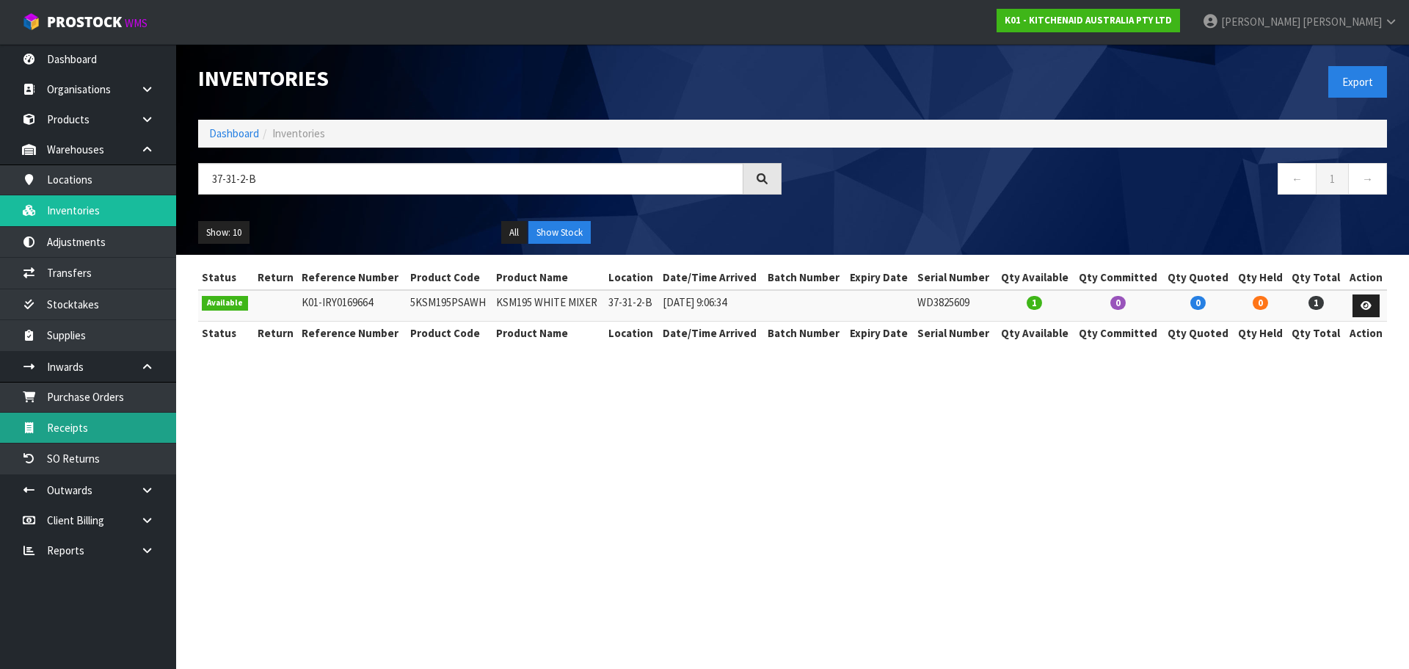
click at [104, 433] on link "Receipts" at bounding box center [88, 428] width 176 height 30
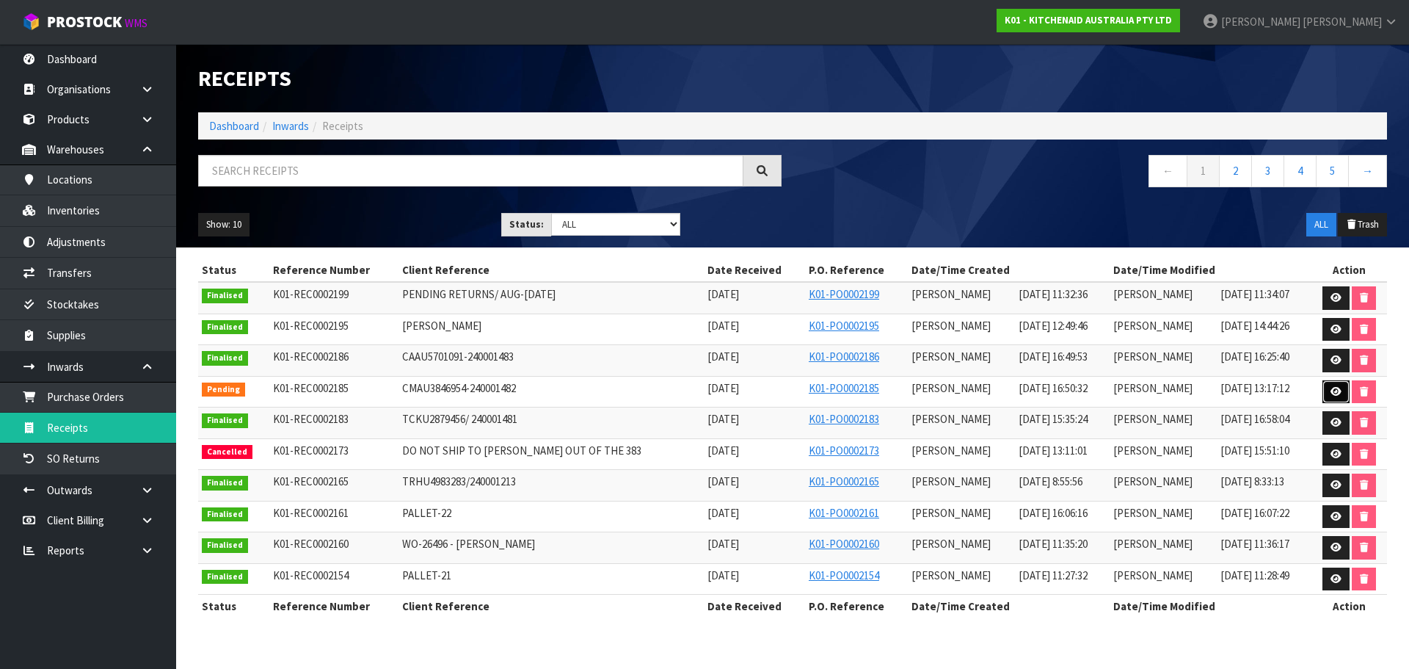
click at [1331, 396] on icon at bounding box center [1336, 392] width 11 height 10
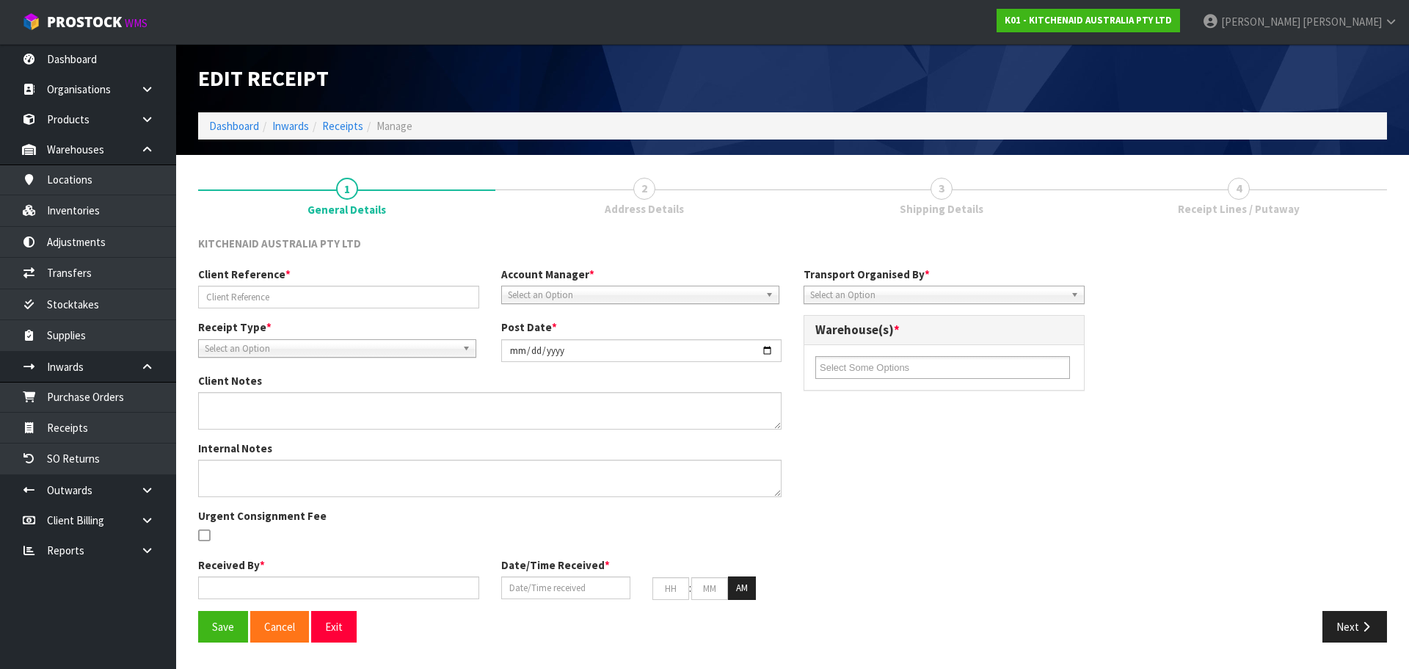
type input "CMAU3846954-240001482"
type input "[DATE]"
type input "[PERSON_NAME]"
type input "[DATE]"
type input "04"
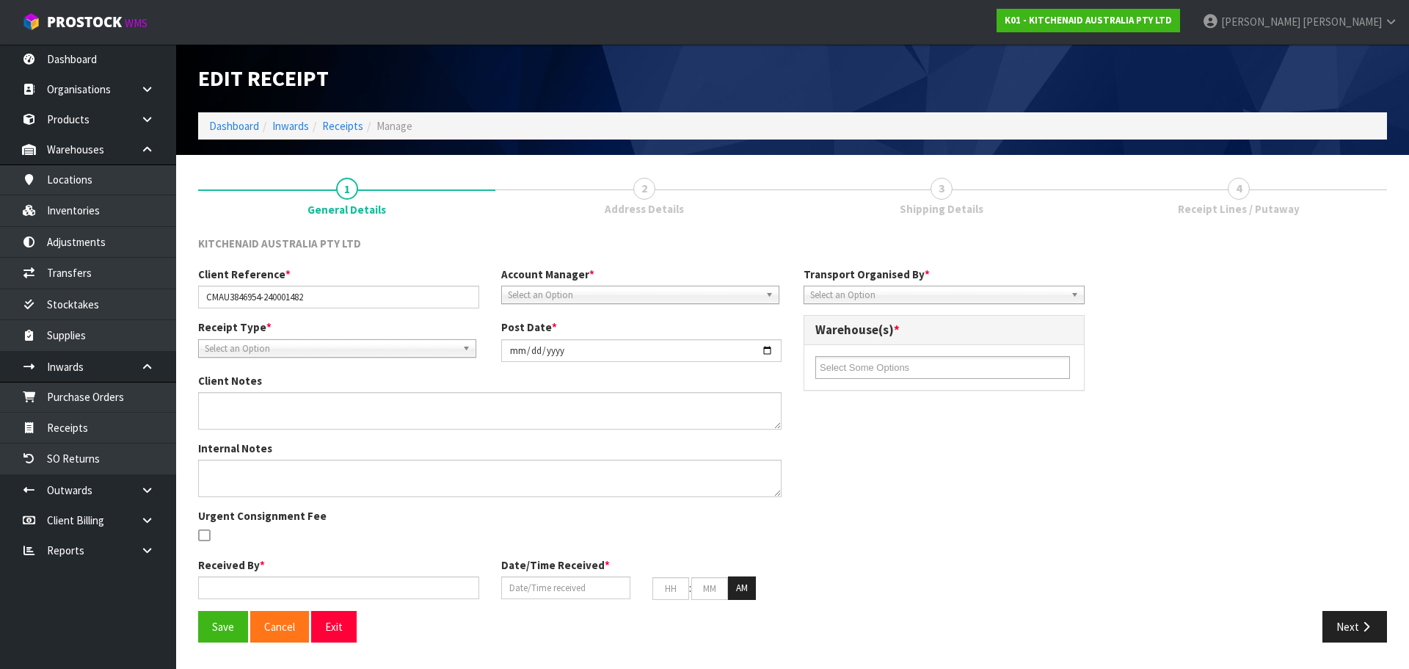
type input "50"
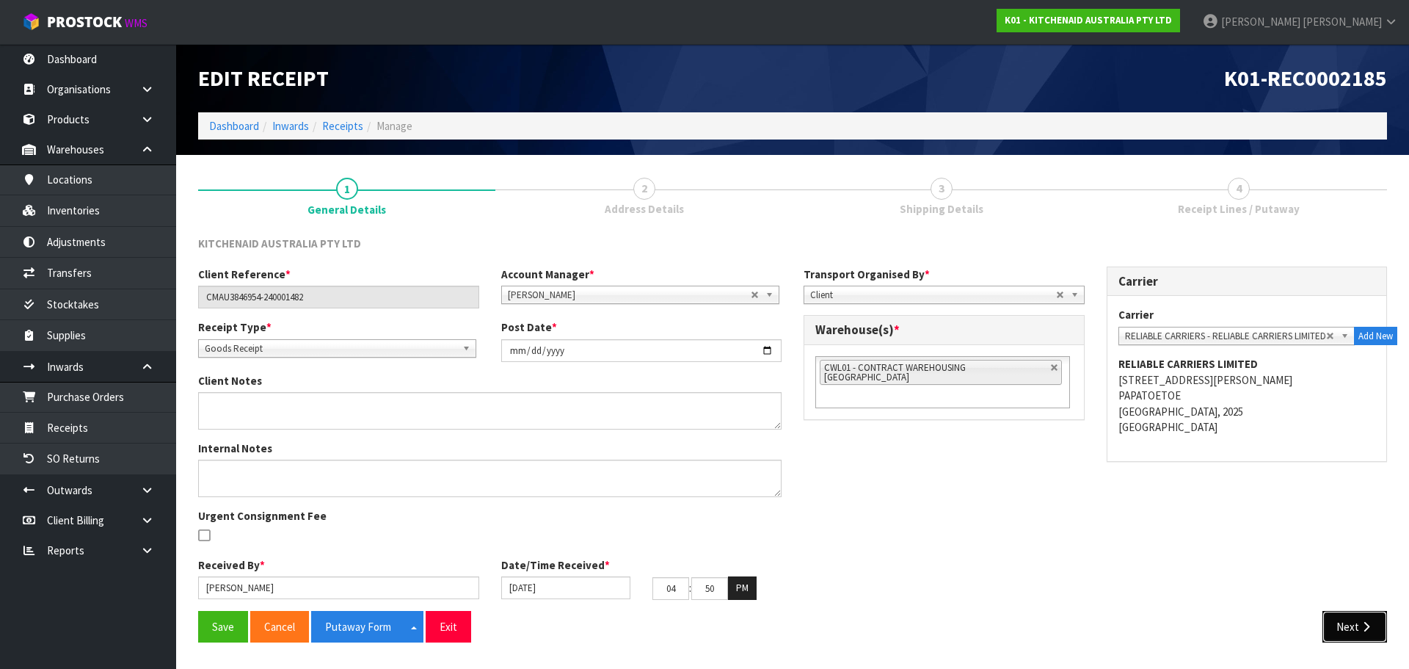
click at [1357, 626] on button "Next" at bounding box center [1355, 627] width 65 height 32
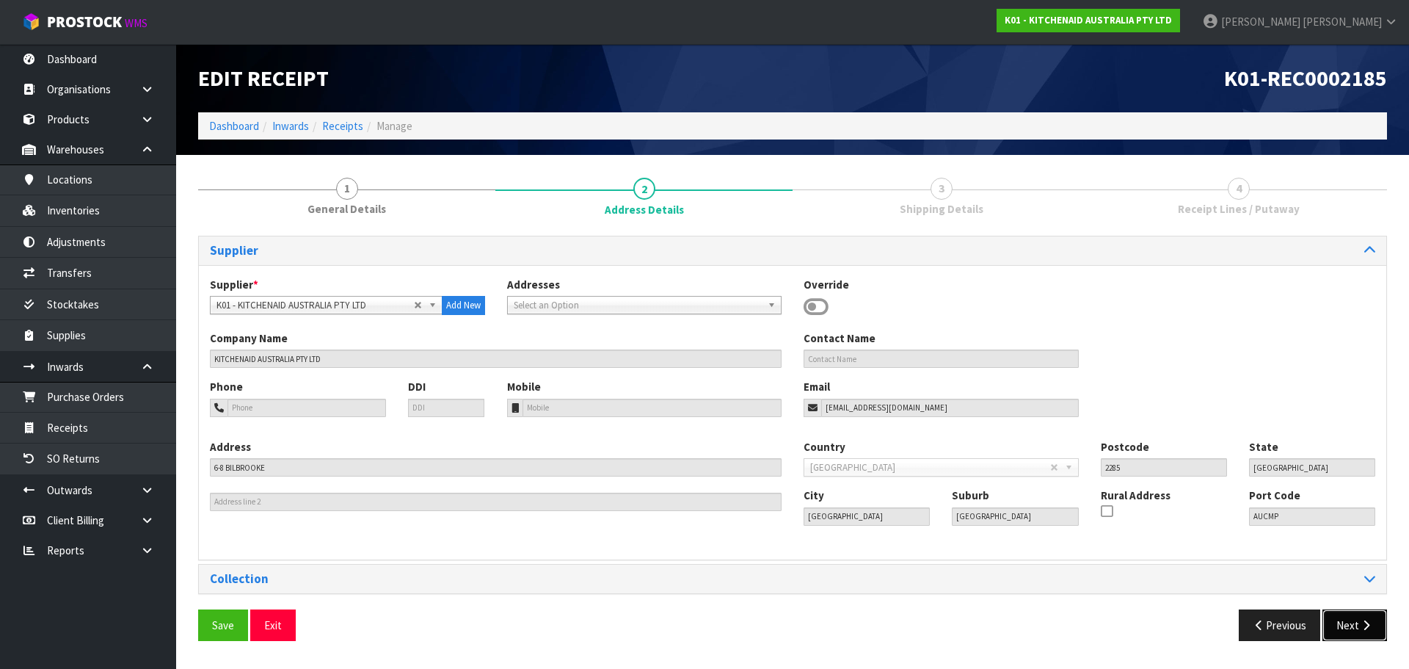
click at [1355, 626] on button "Next" at bounding box center [1355, 625] width 65 height 32
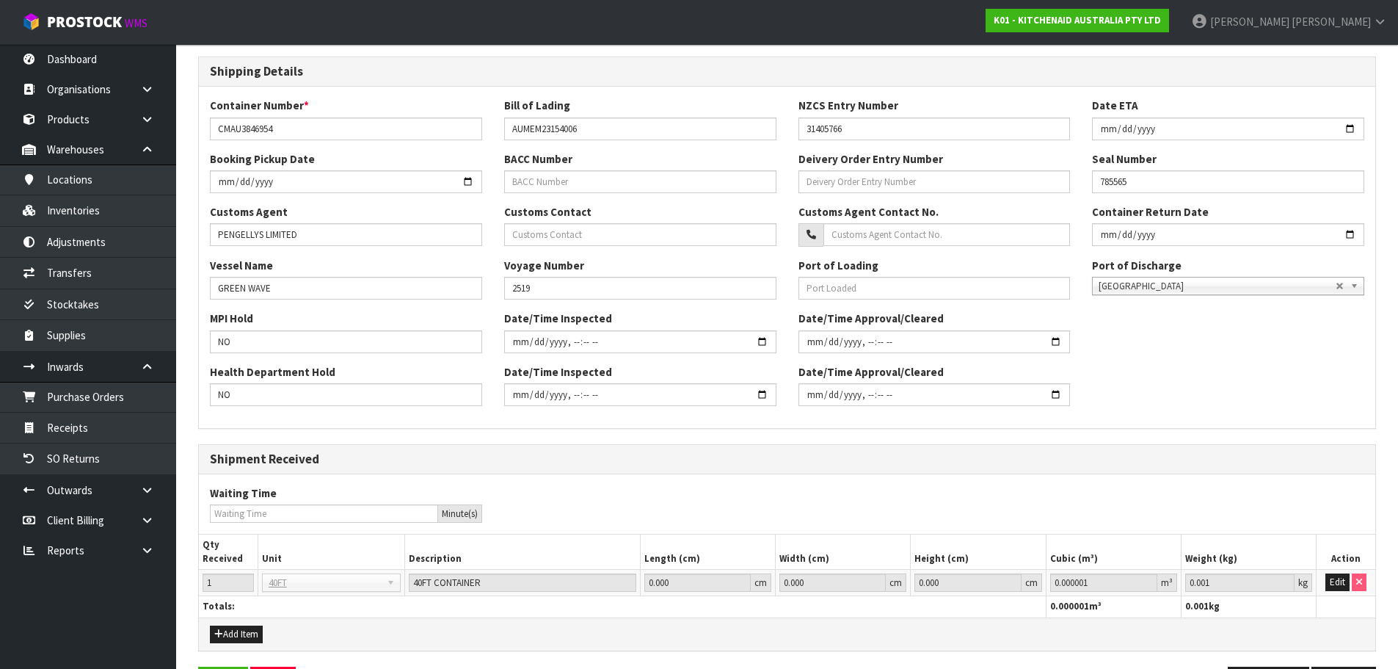
scroll to position [352, 0]
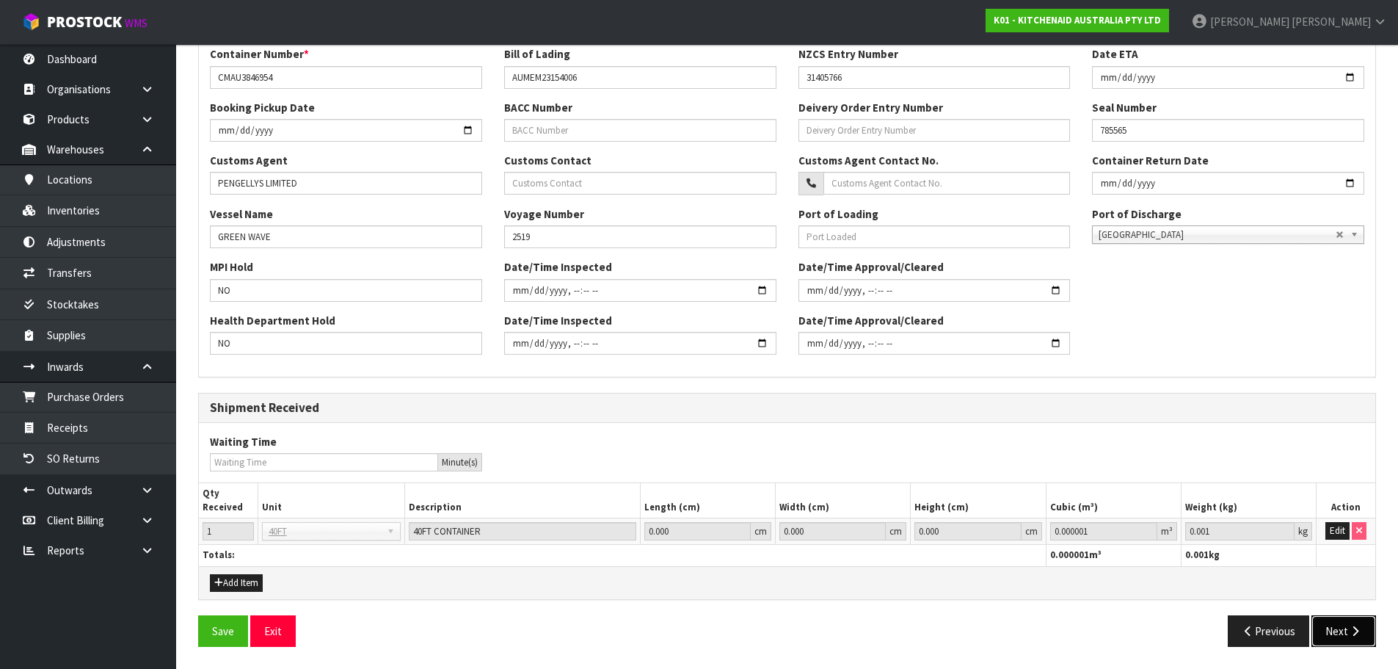
drag, startPoint x: 1357, startPoint y: 638, endPoint x: 741, endPoint y: 295, distance: 704.9
click at [1344, 636] on button "Next" at bounding box center [1344, 631] width 65 height 32
click at [1345, 635] on button "Next" at bounding box center [1344, 631] width 65 height 32
click at [1337, 631] on button "Next" at bounding box center [1344, 631] width 65 height 32
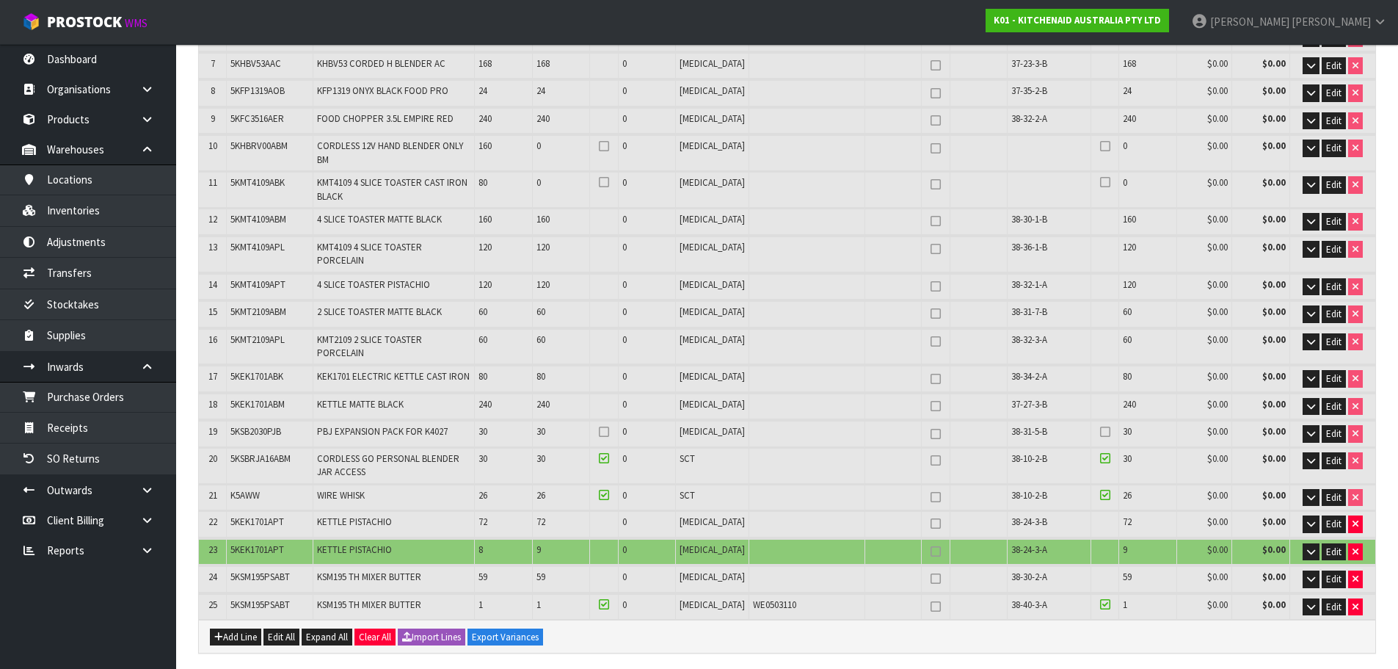
scroll to position [514, 0]
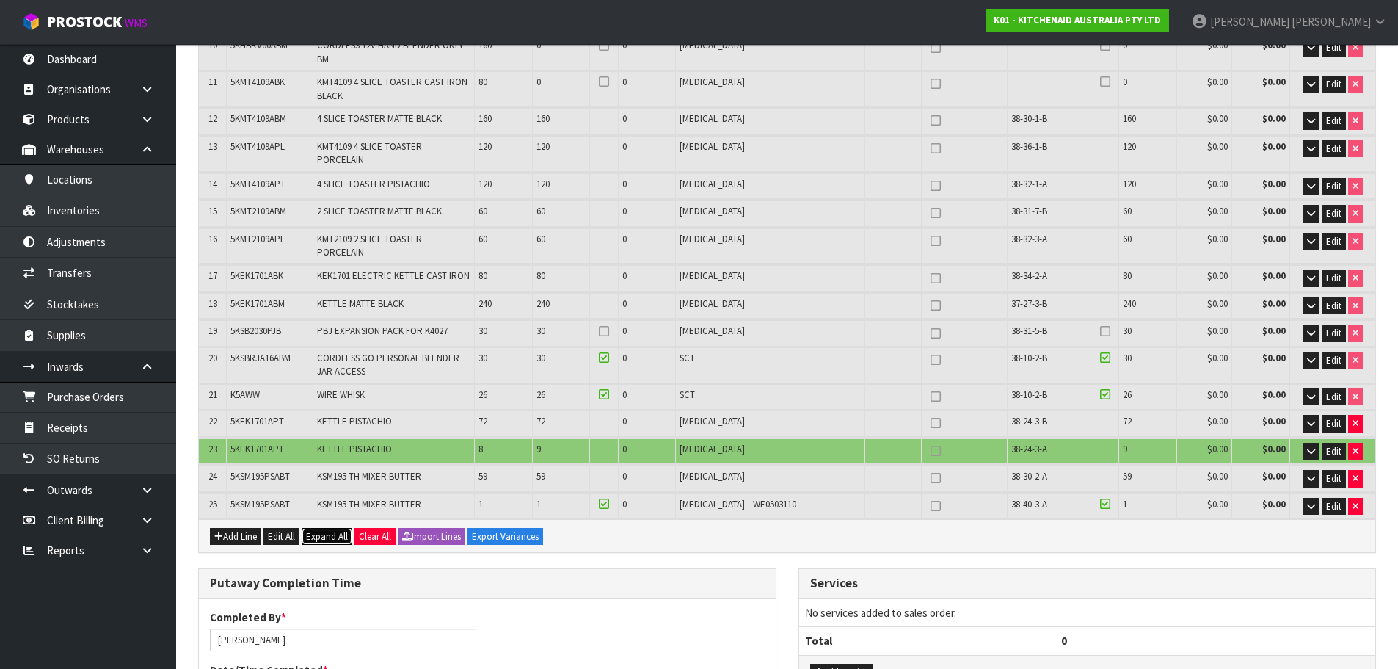
click at [317, 530] on span "Expand All" at bounding box center [327, 536] width 42 height 12
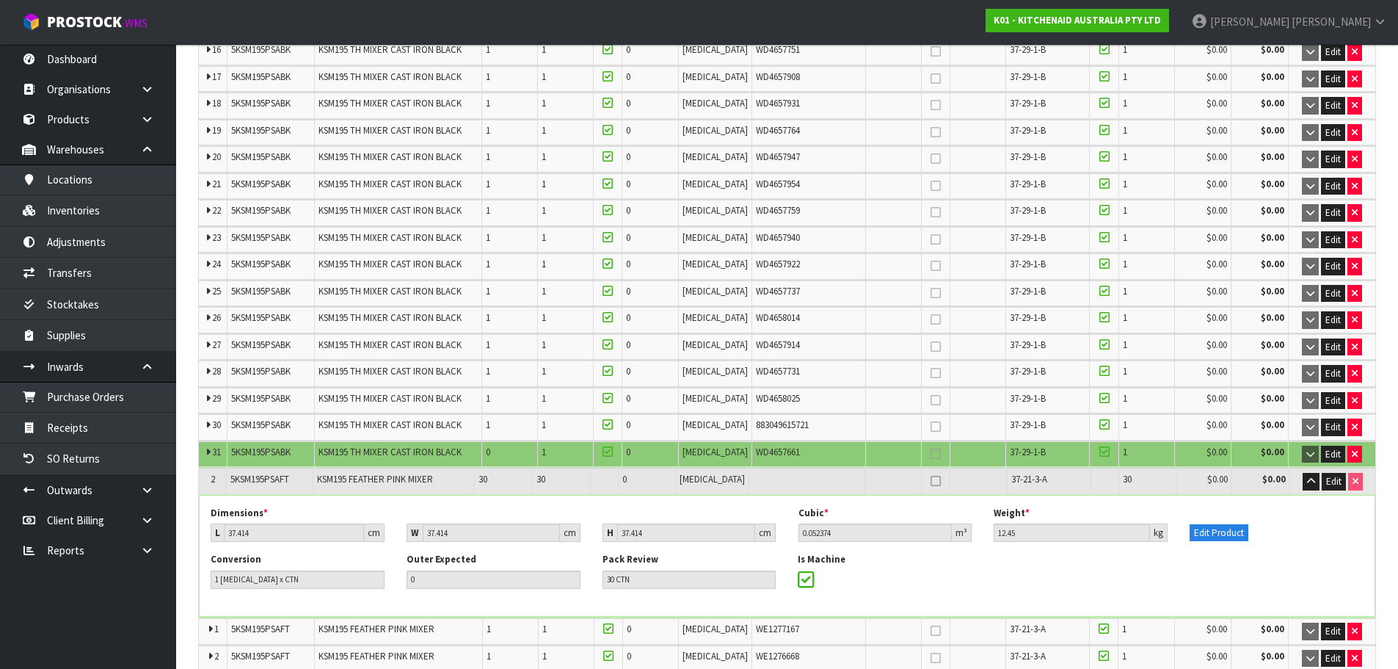
scroll to position [807, 0]
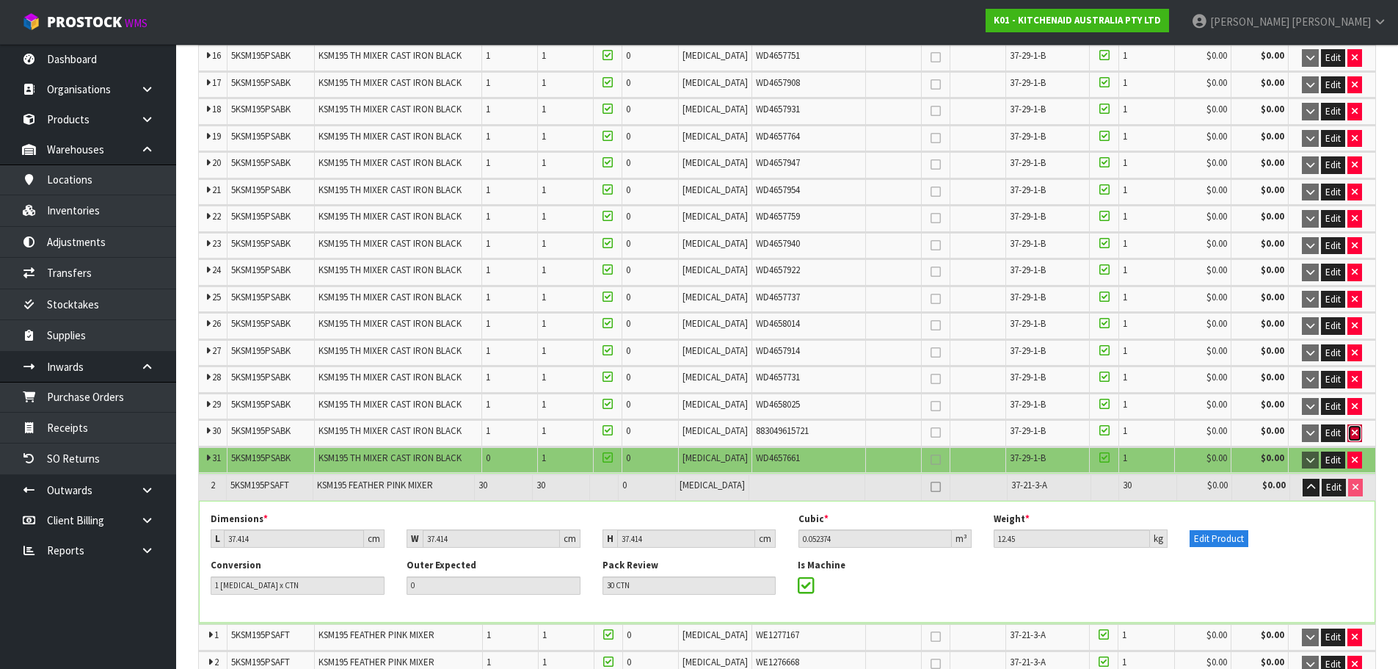
click at [1357, 435] on icon "button" at bounding box center [1355, 433] width 6 height 10
type input "30"
type input "30 CTN"
type input "885"
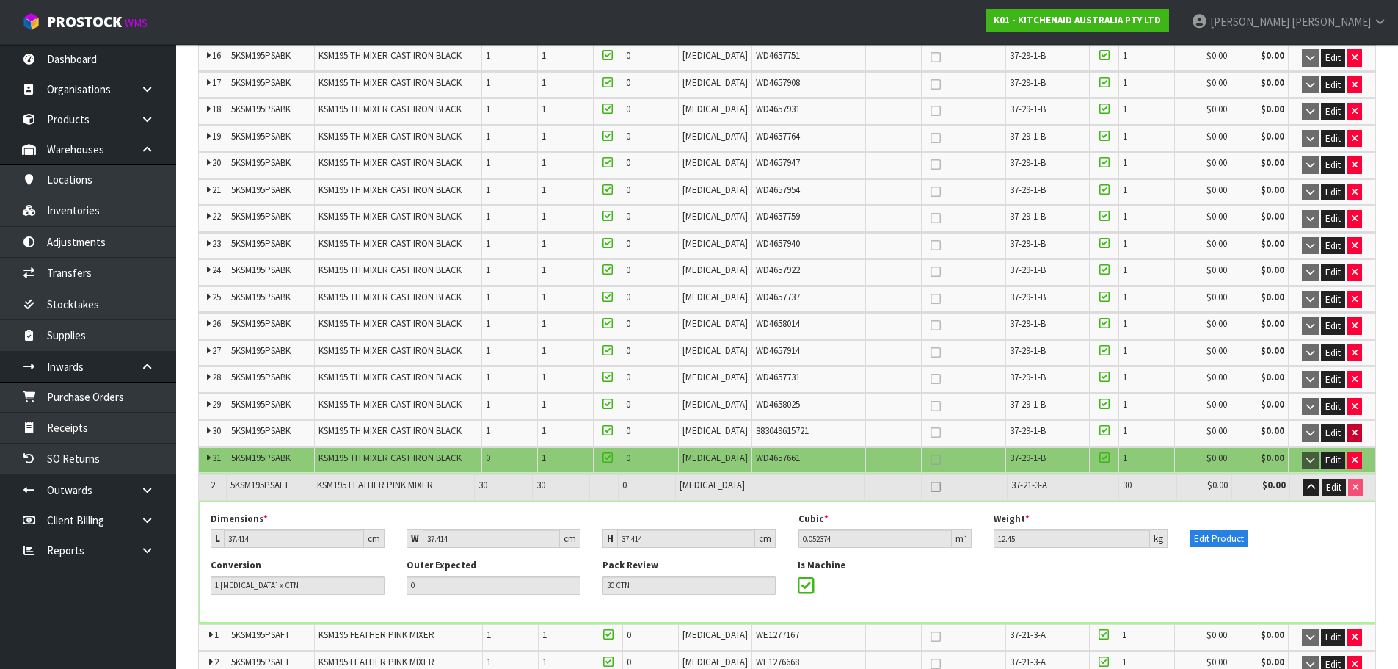
type input "1619"
type input "36.646108"
type input "6281.55"
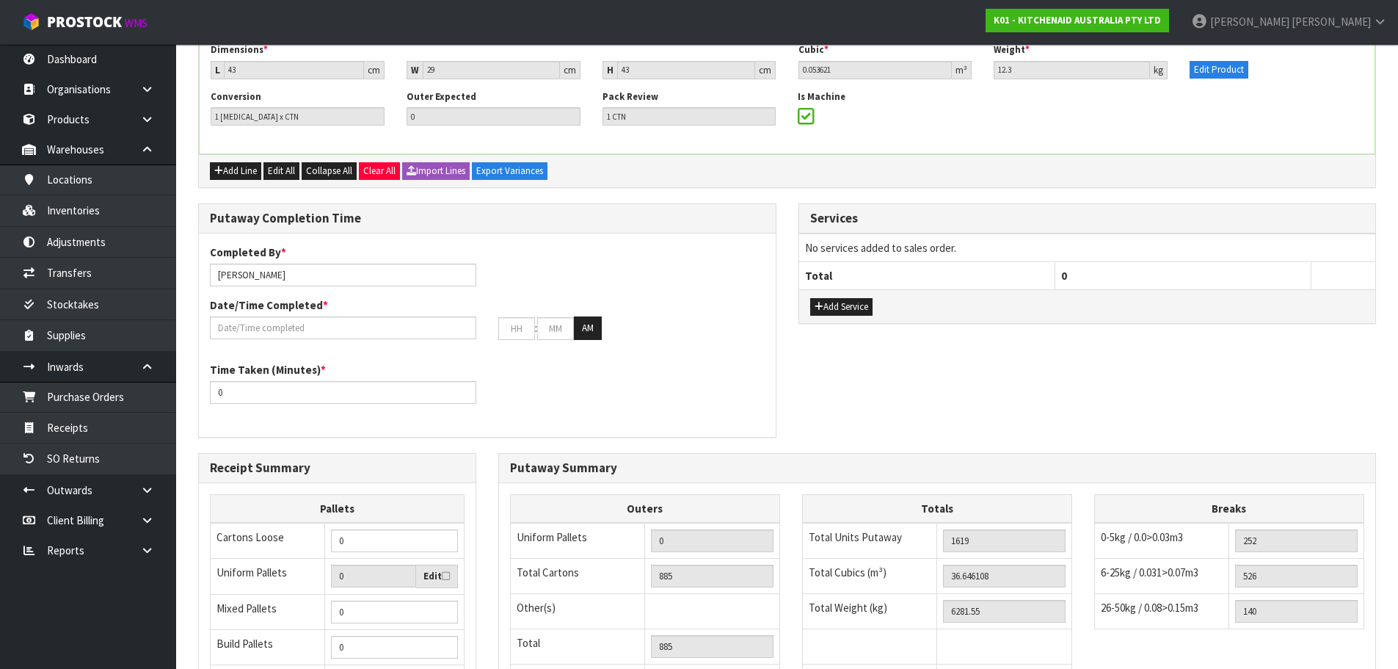
scroll to position [45135, 0]
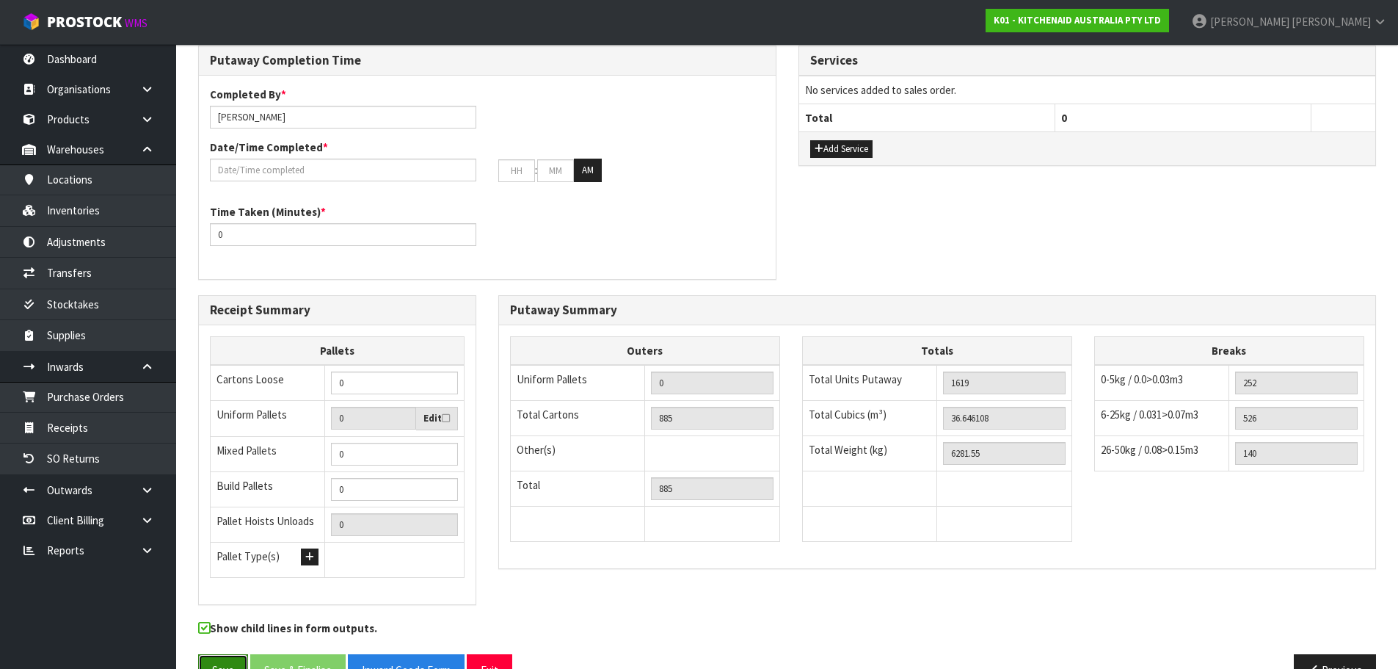
click at [218, 654] on button "Save" at bounding box center [223, 670] width 50 height 32
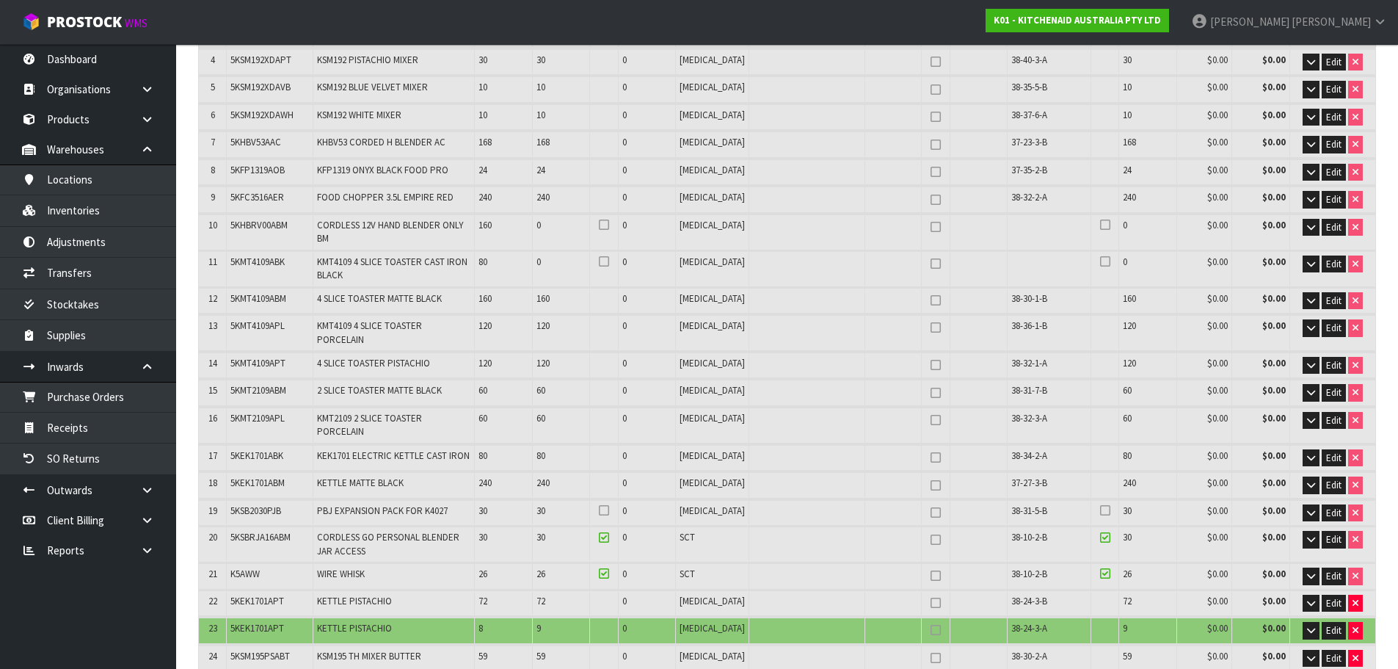
scroll to position [514, 0]
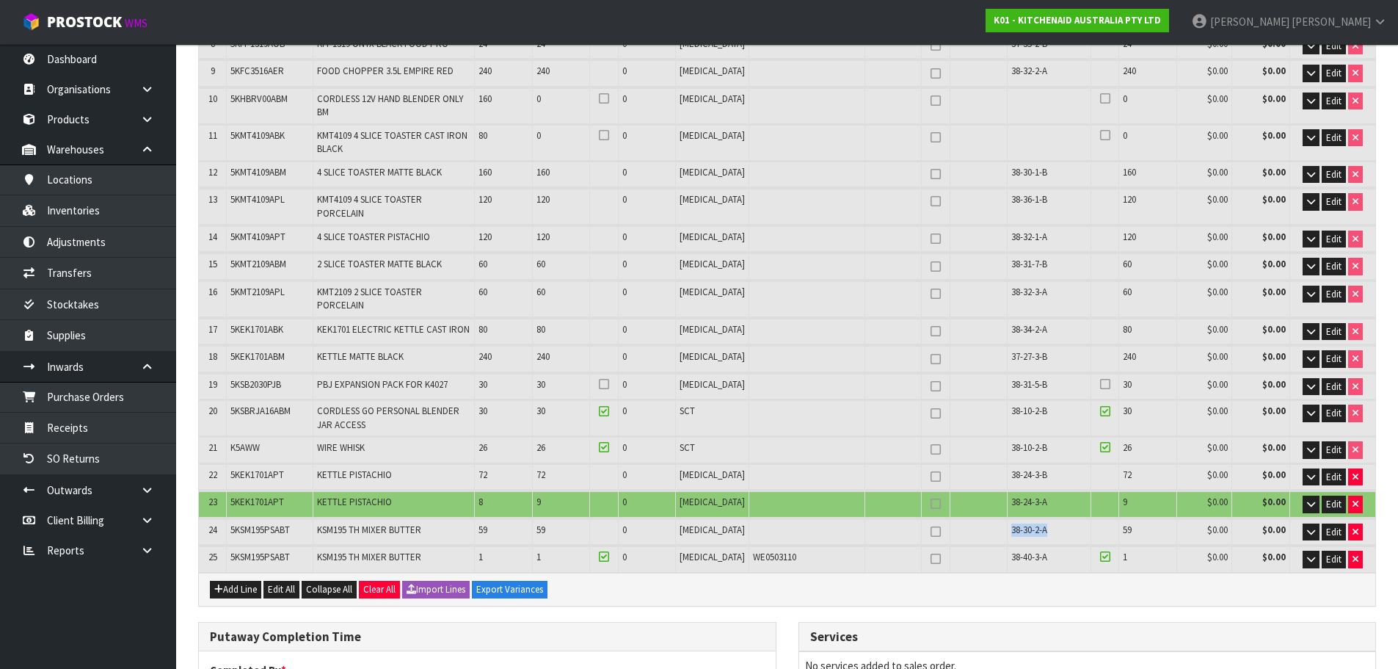
drag, startPoint x: 1042, startPoint y: 501, endPoint x: 983, endPoint y: 509, distance: 60.0
click at [983, 519] on tr "24 5KSM195PSABT KSM195 TH MIXER BUTTER 59 59 0 [MEDICAL_DATA] 38-30-2-A 59 $0.0…" at bounding box center [787, 532] width 1177 height 26
click at [1028, 523] on span "38-30-2-A" at bounding box center [1030, 529] width 36 height 12
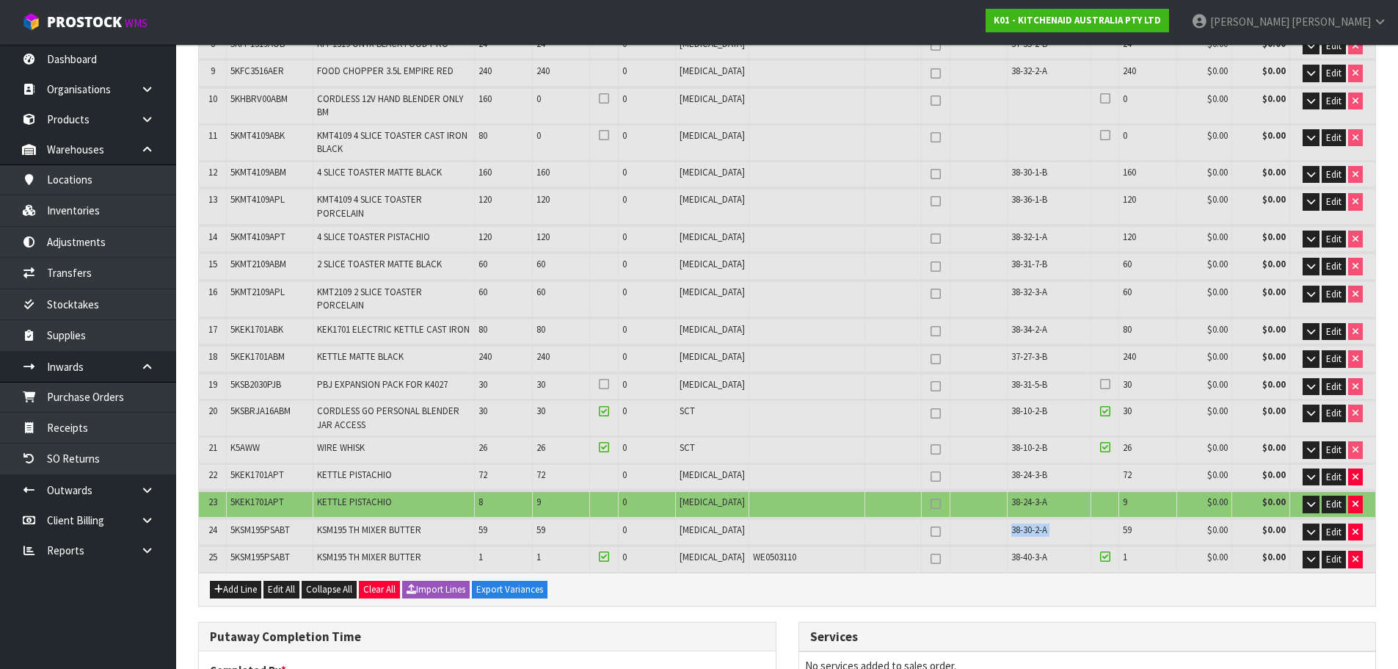
click at [1045, 519] on td "38-30-2-A" at bounding box center [1050, 532] width 84 height 26
click at [1041, 519] on td "38-30-2-A" at bounding box center [1050, 532] width 84 height 26
click at [1331, 553] on span "Edit" at bounding box center [1333, 559] width 15 height 12
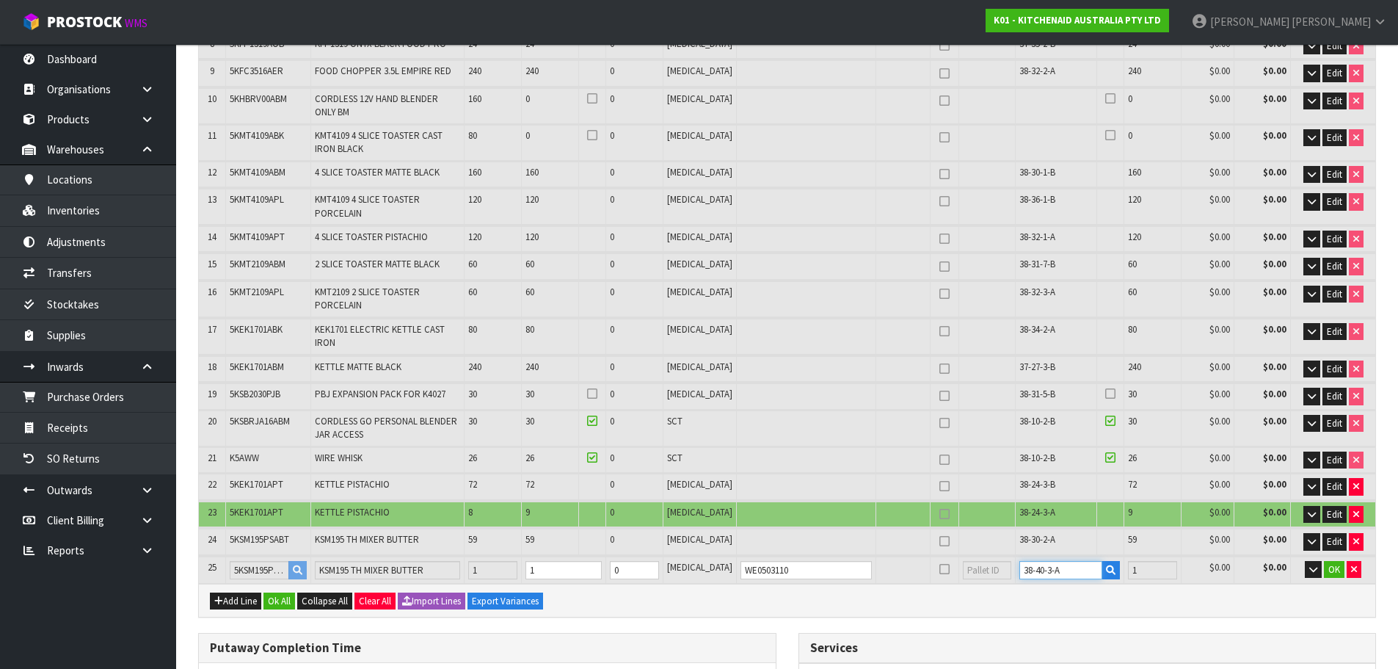
drag, startPoint x: 1053, startPoint y: 534, endPoint x: 1016, endPoint y: 543, distance: 37.7
click at [1016, 556] on td "38-40-3-A" at bounding box center [1070, 569] width 108 height 27
click at [1032, 533] on span "38-30-2-A" at bounding box center [1038, 539] width 36 height 12
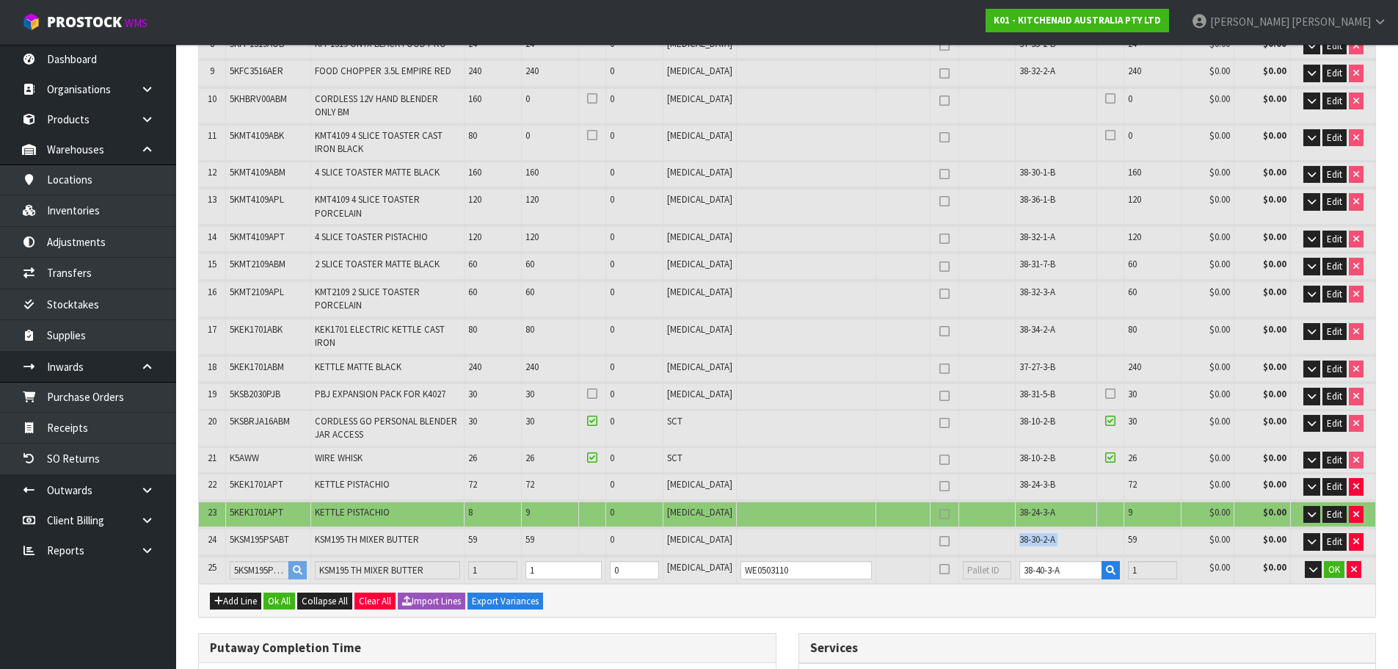
copy tr "38-30-2-A"
drag, startPoint x: 1053, startPoint y: 531, endPoint x: 929, endPoint y: 549, distance: 124.7
click at [929, 549] on div "Lines # Product Code Product Name Quantity Expected Quantity Received Quantity …" at bounding box center [787, 196] width 1178 height 842
paste input "30-2-A"
type input "38-30-2-A"
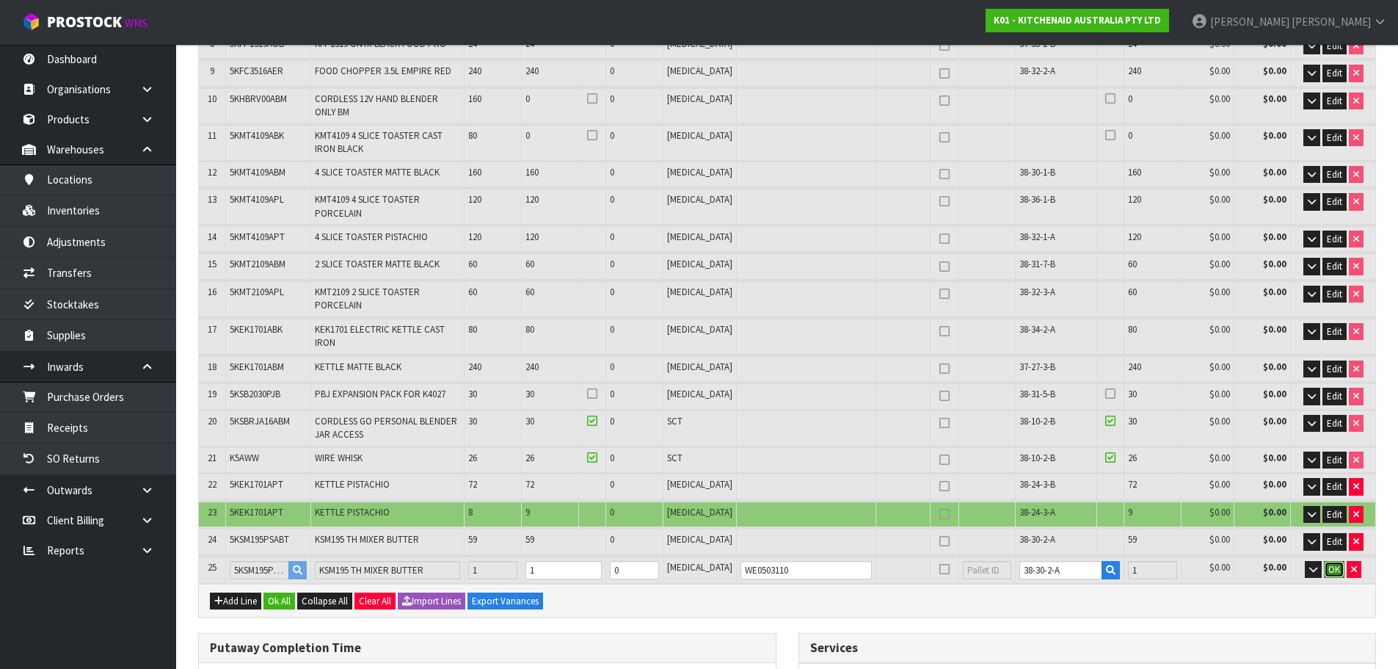
click at [1335, 561] on button "OK" at bounding box center [1334, 570] width 21 height 18
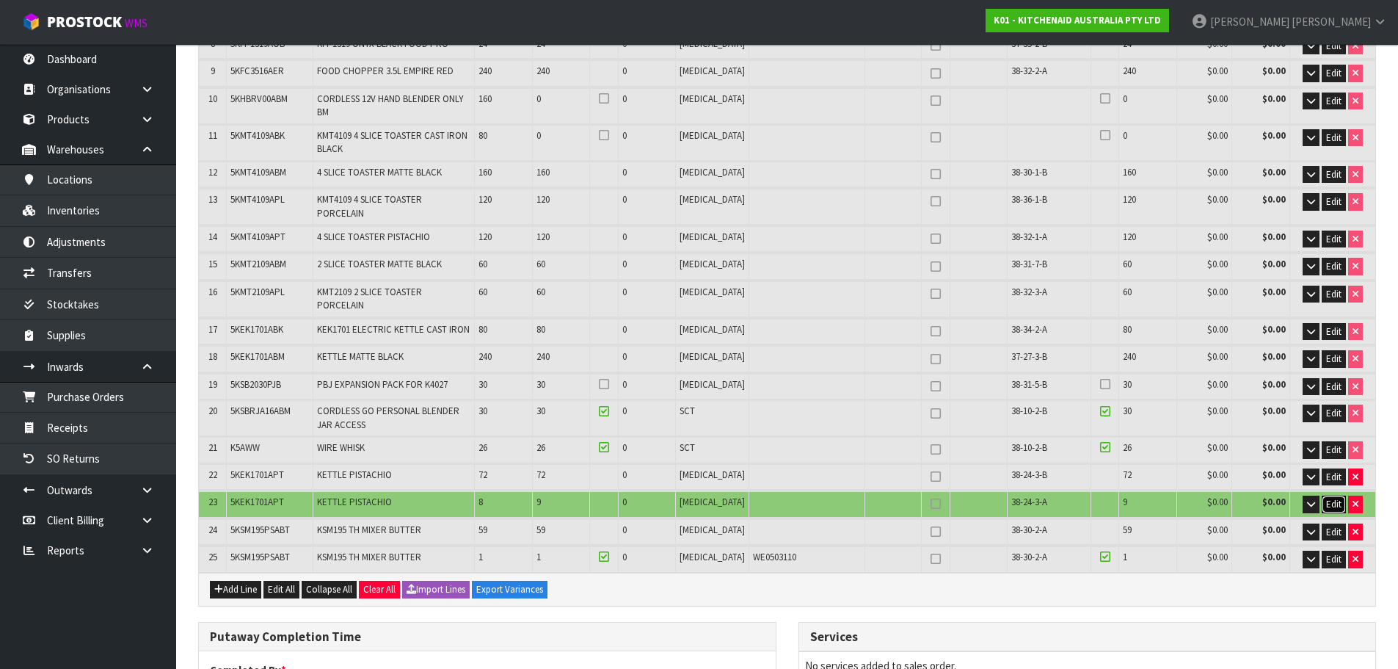
click at [1339, 498] on span "Edit" at bounding box center [1333, 504] width 15 height 12
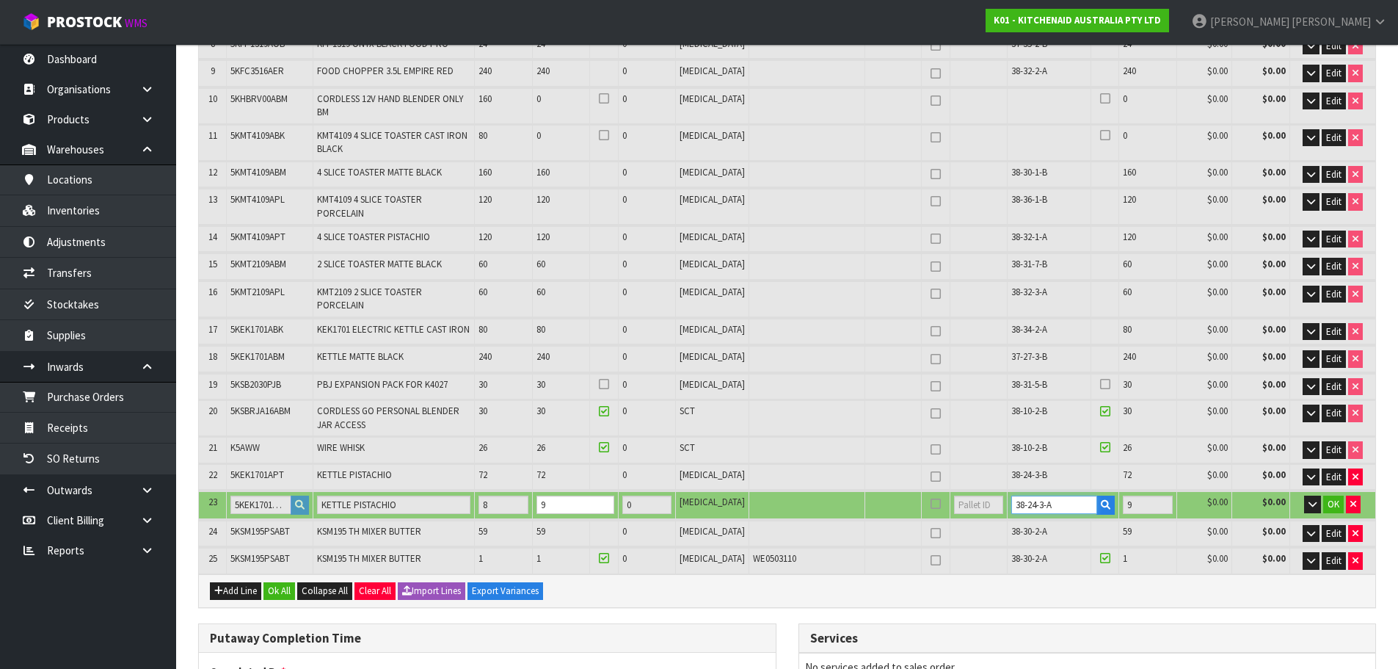
drag, startPoint x: 1044, startPoint y: 473, endPoint x: 1037, endPoint y: 481, distance: 10.4
click at [1037, 496] on input "38-24-3-A" at bounding box center [1055, 505] width 86 height 18
type input "38-24-3-B"
click at [1332, 498] on span "OK" at bounding box center [1334, 504] width 12 height 12
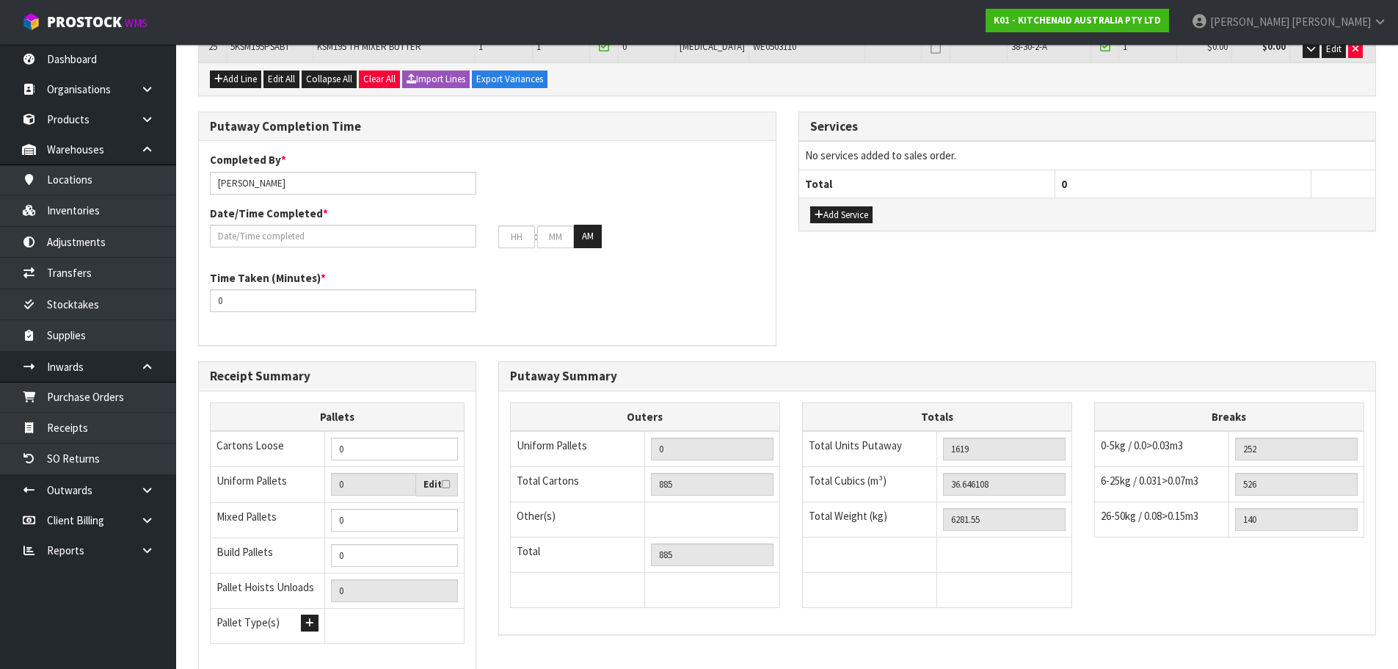
scroll to position [954, 0]
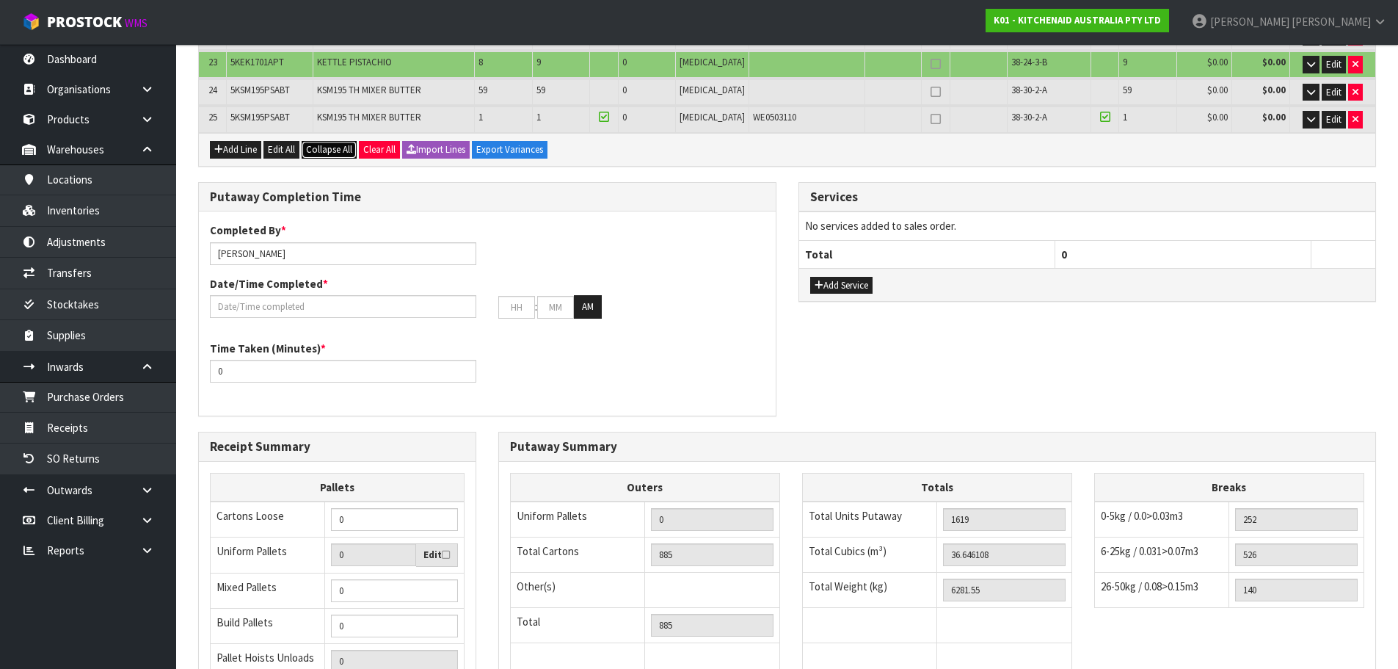
click at [335, 143] on span "Collapse All" at bounding box center [329, 149] width 46 height 12
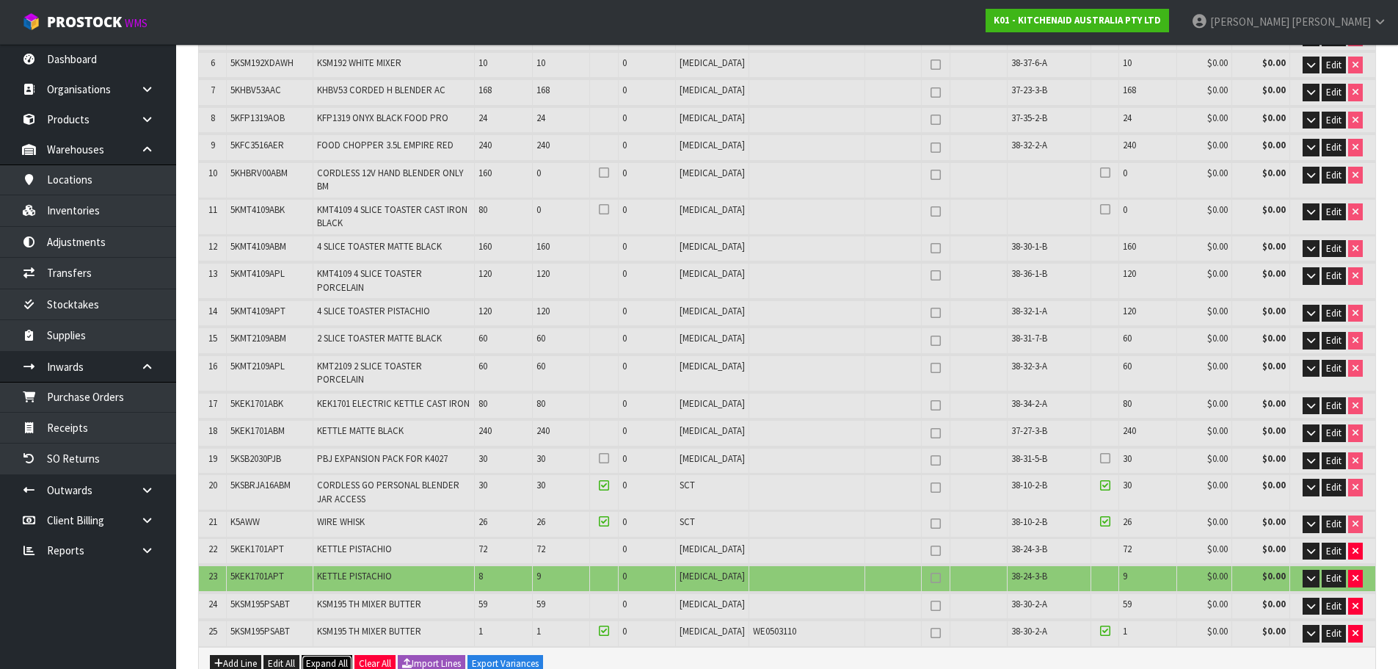
scroll to position [807, 0]
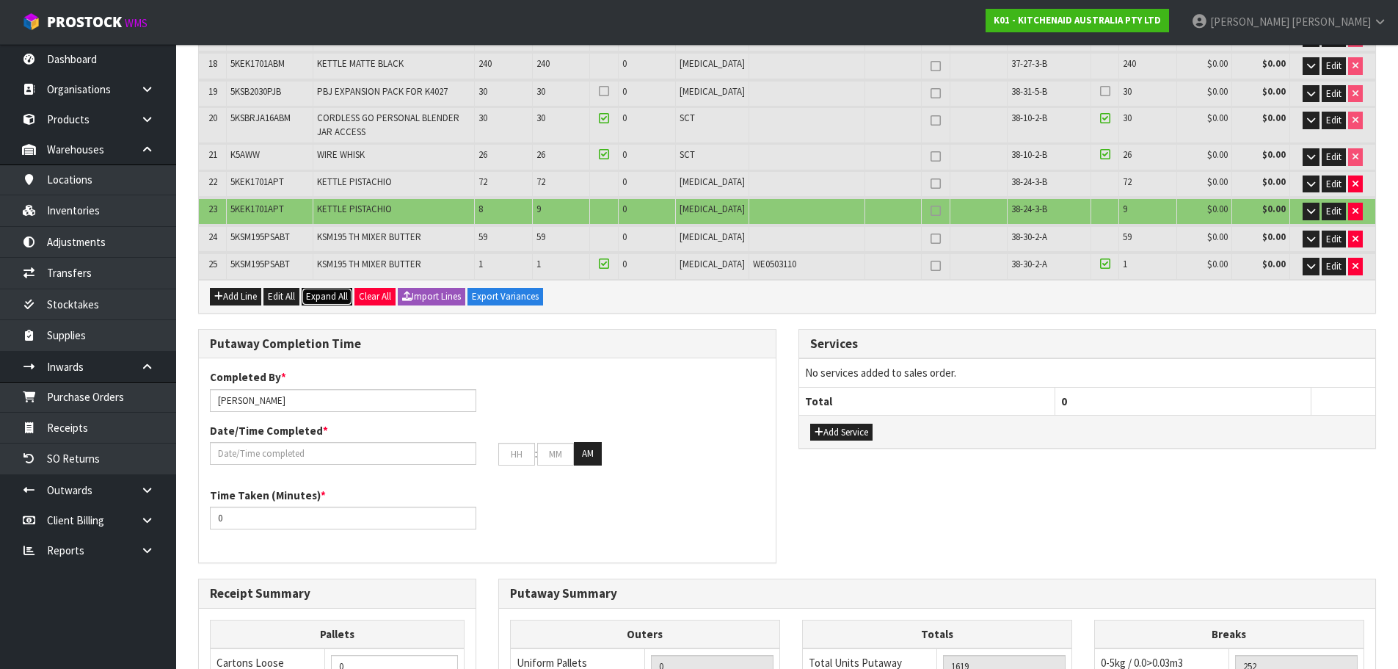
click at [336, 290] on span "Expand All" at bounding box center [327, 296] width 42 height 12
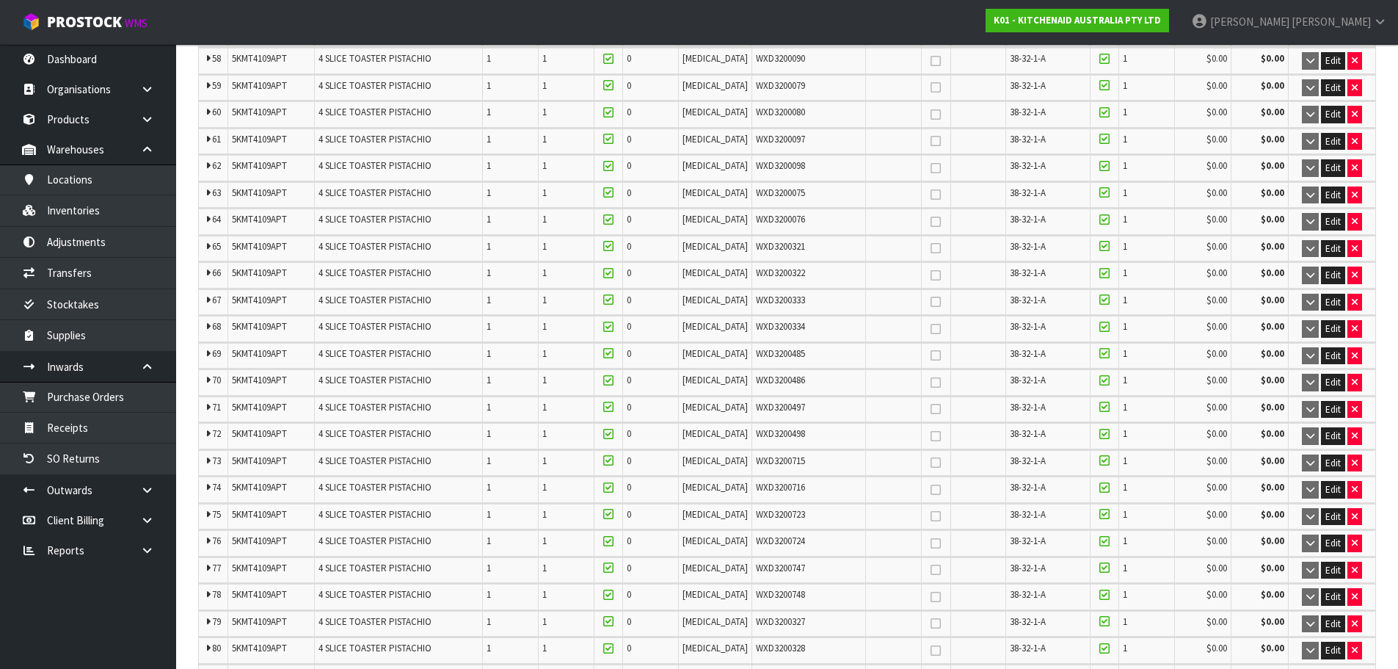
scroll to position [26632, 0]
click at [796, 374] on div "WXD3200484" at bounding box center [809, 380] width 106 height 13
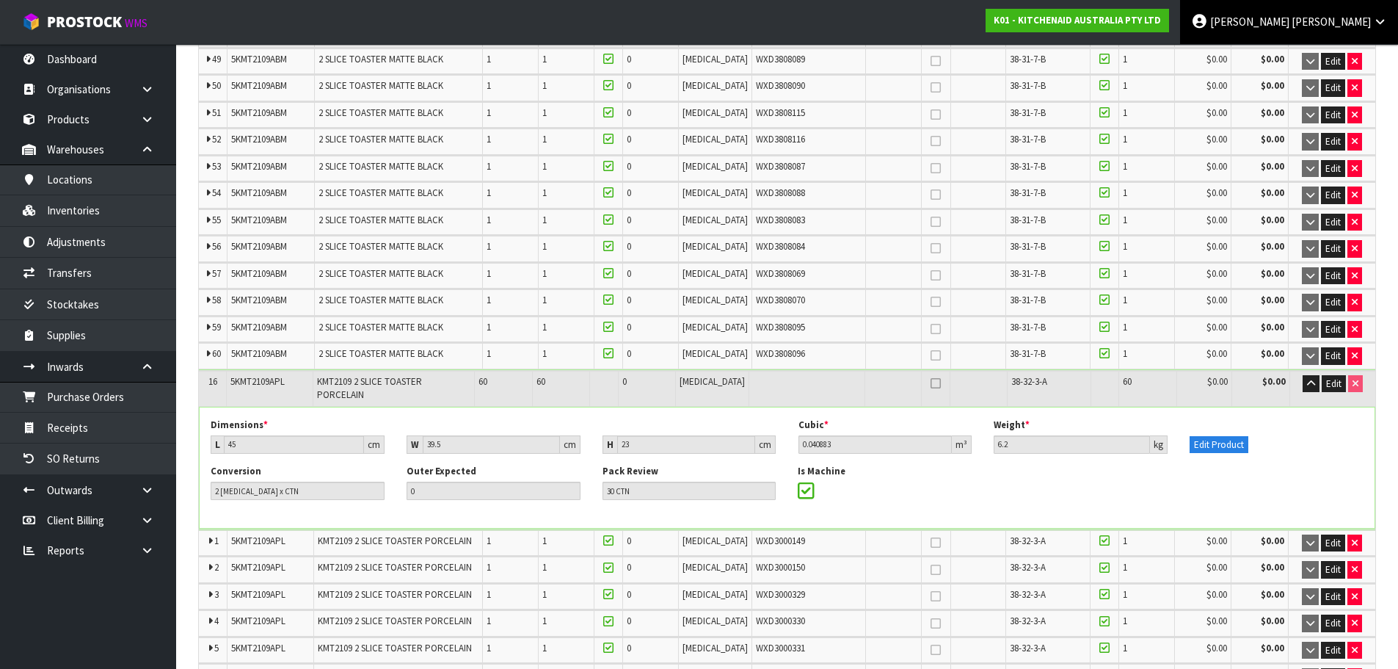
scroll to position [24123, 0]
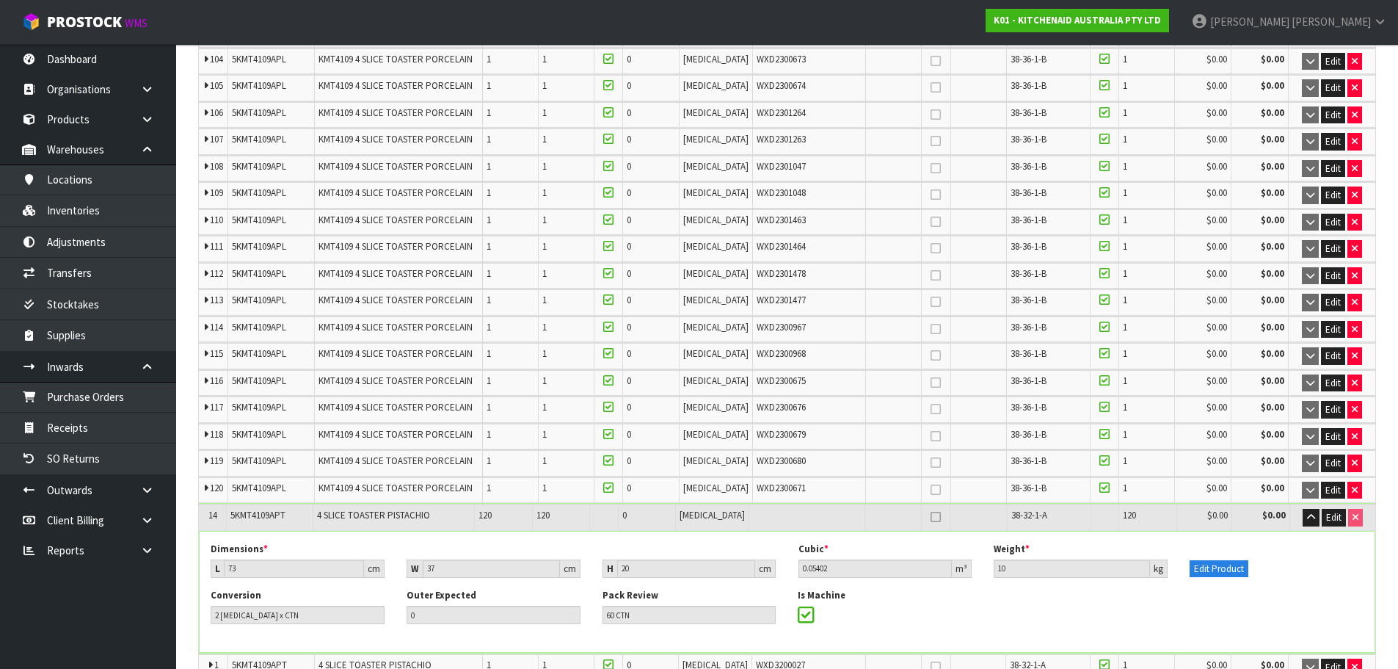
click at [834, 424] on td "WXD2300679" at bounding box center [809, 437] width 114 height 26
